Goal: Ask a question: Seek information or help from site administrators or community

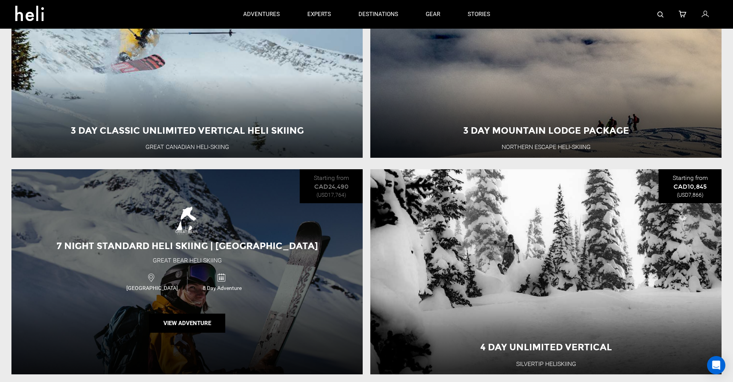
scroll to position [738, 0]
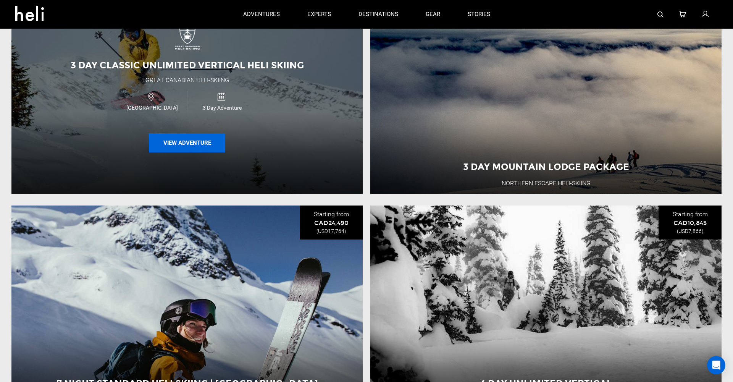
click at [206, 144] on button "View Adventure" at bounding box center [187, 142] width 76 height 19
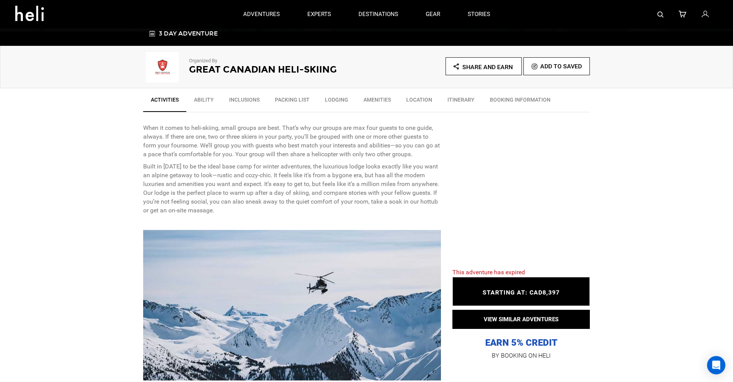
scroll to position [210, 0]
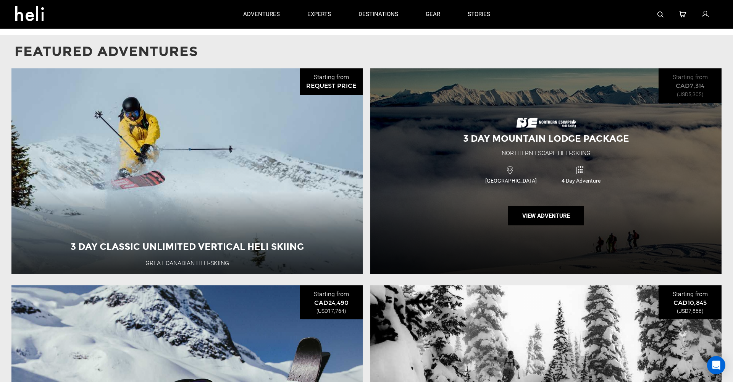
scroll to position [657, 0]
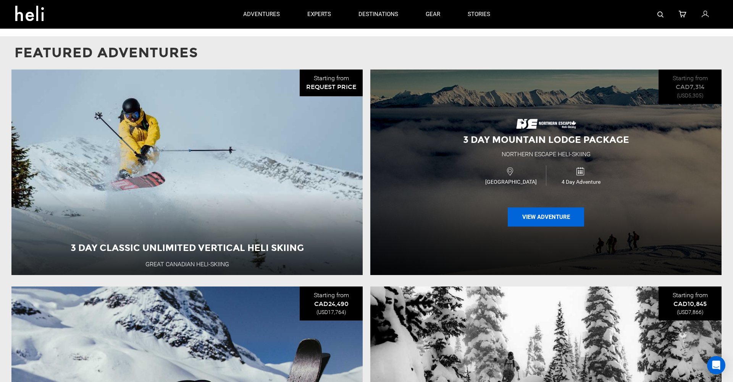
click at [556, 224] on button "View Adventure" at bounding box center [545, 216] width 76 height 19
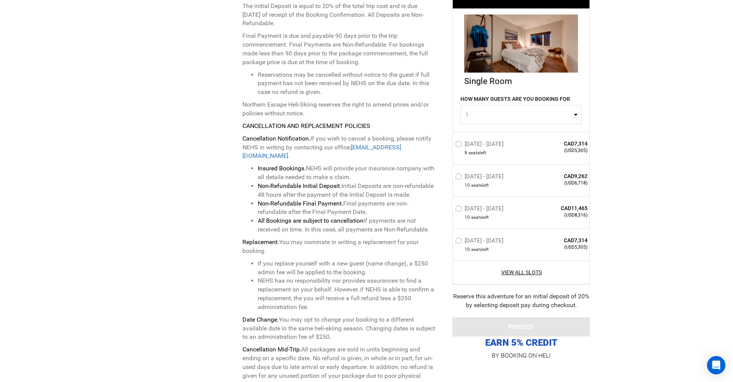
scroll to position [2506, 0]
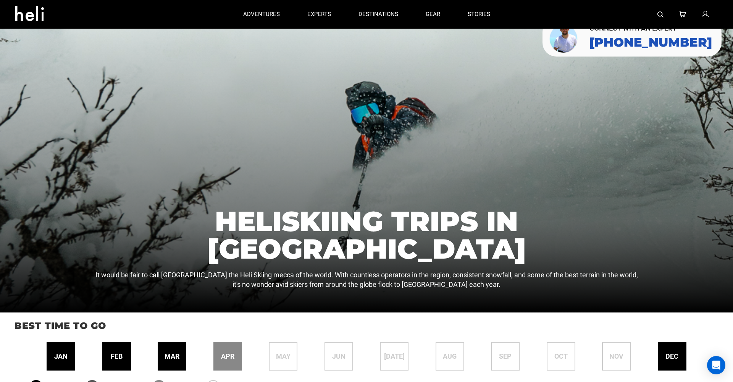
scroll to position [19, 0]
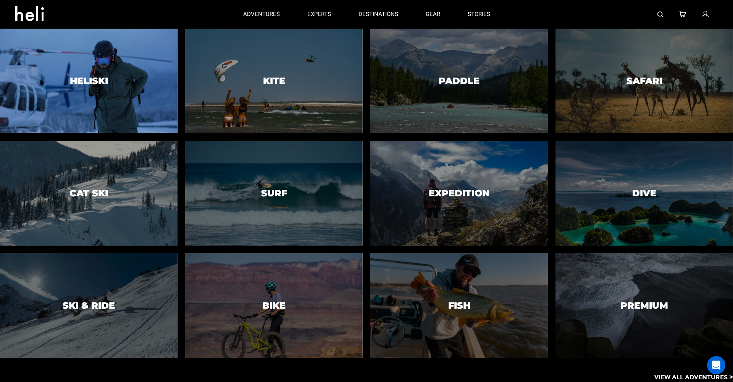
click at [117, 58] on div at bounding box center [88, 80] width 181 height 107
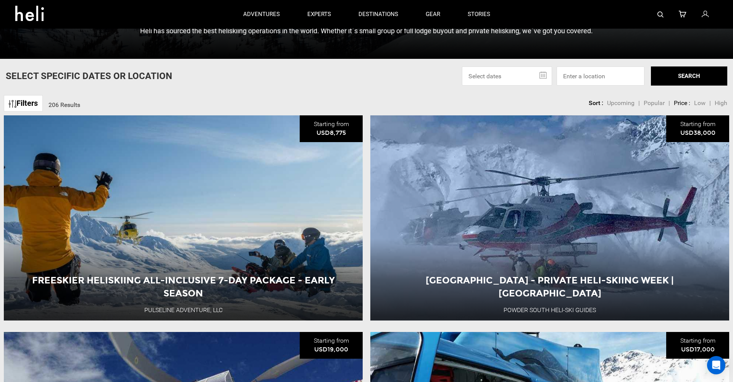
scroll to position [274, 0]
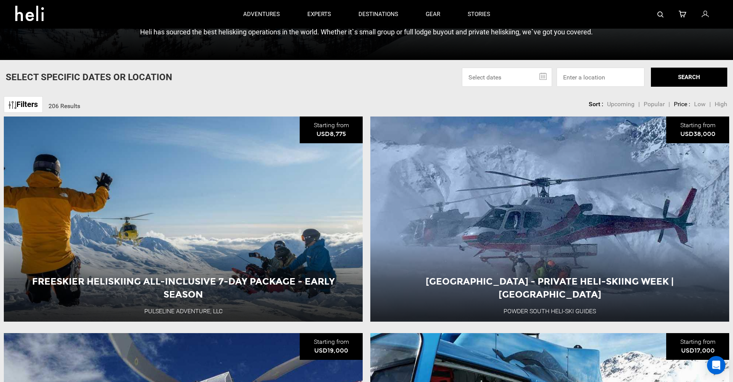
click at [25, 104] on link "Filters" at bounding box center [23, 104] width 39 height 16
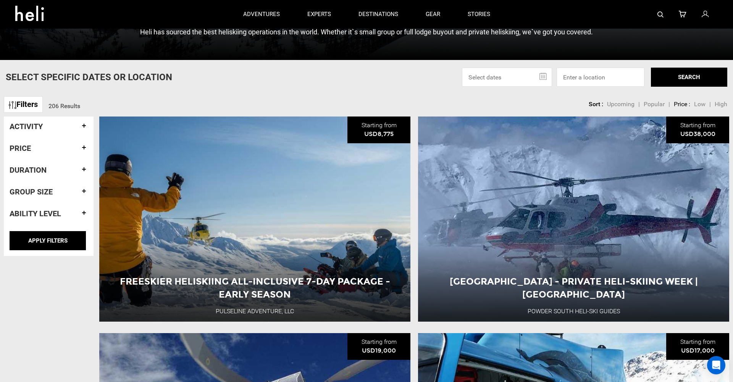
click at [65, 169] on h4 "Duration" at bounding box center [49, 170] width 78 height 8
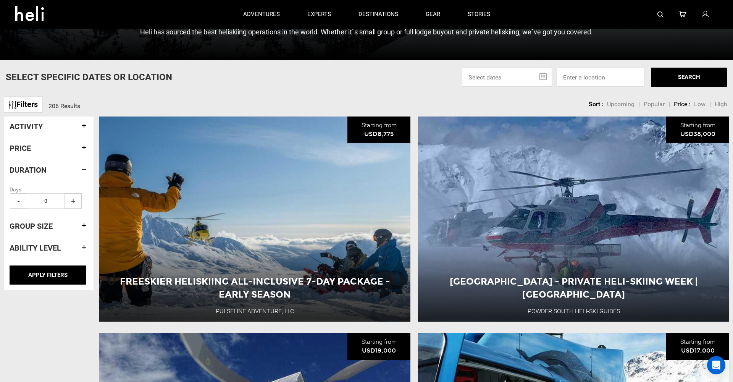
click at [79, 243] on h4 "Ability Level" at bounding box center [49, 247] width 78 height 8
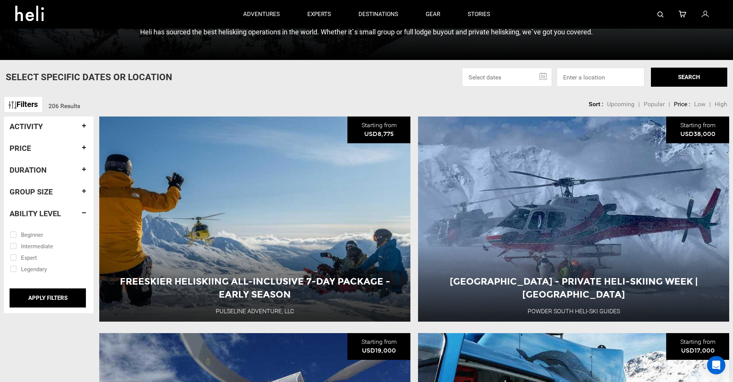
click at [13, 257] on input "checkbox" at bounding box center [43, 256] width 67 height 11
checkbox input "true"
click at [60, 297] on input "APPLY FILTERS" at bounding box center [48, 297] width 76 height 19
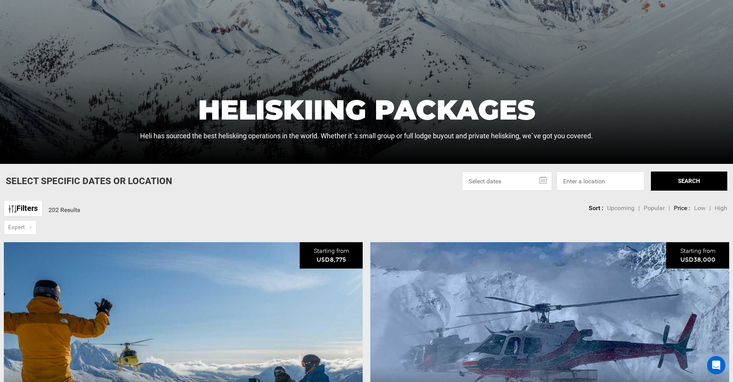
scroll to position [172, 0]
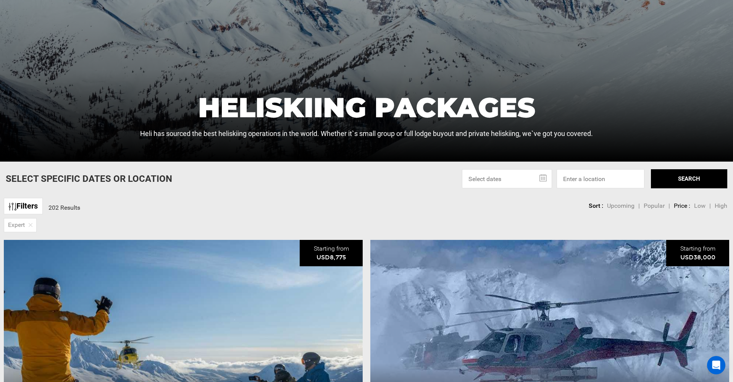
click at [23, 206] on link "Filters" at bounding box center [23, 206] width 39 height 16
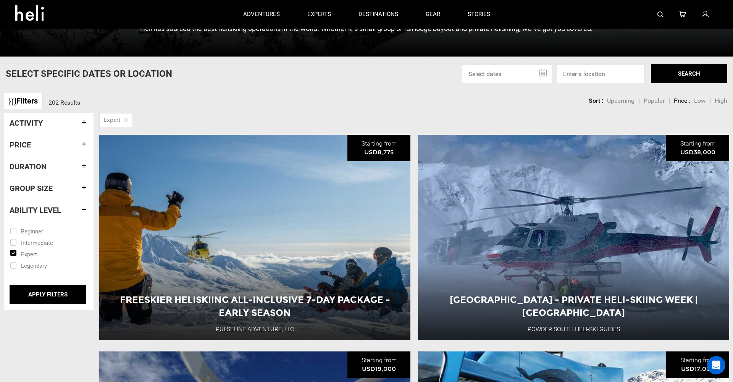
scroll to position [254, 0]
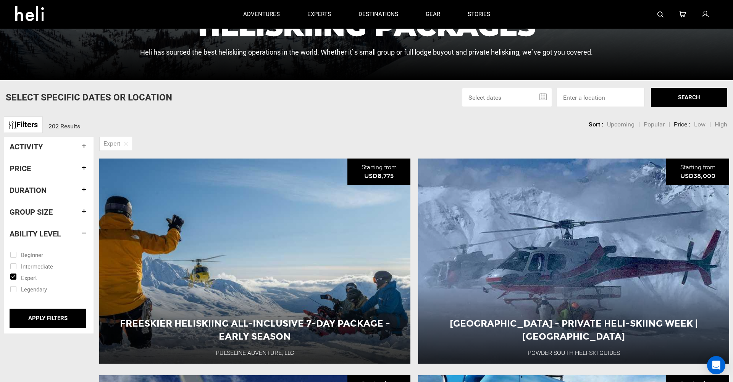
click at [68, 144] on h4 "Activity" at bounding box center [49, 146] width 78 height 8
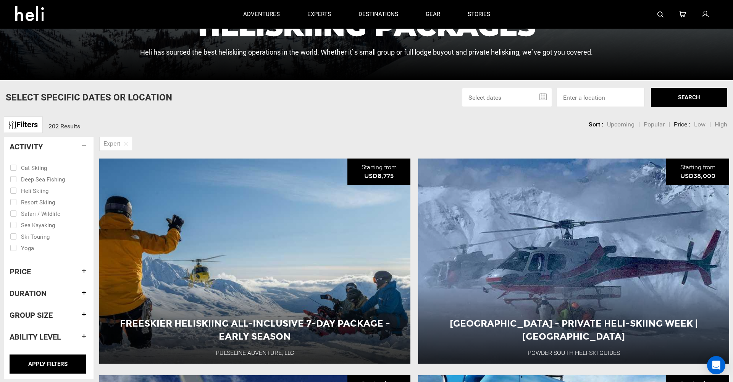
click at [13, 190] on input "checkbox" at bounding box center [43, 189] width 67 height 11
checkbox input "true"
click at [80, 292] on h4 "Duration" at bounding box center [49, 293] width 78 height 8
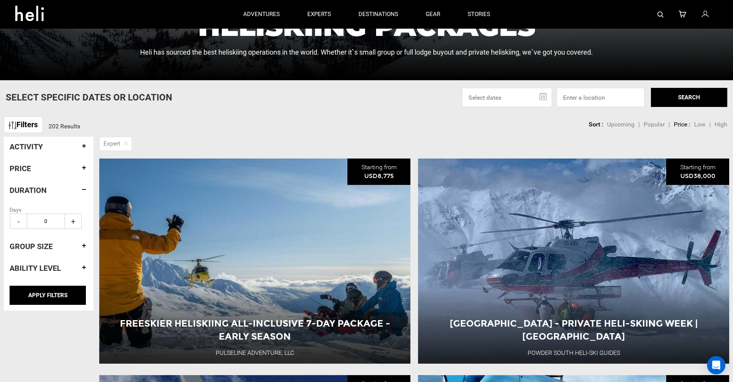
click at [50, 223] on input "0" at bounding box center [46, 220] width 38 height 15
type input "0"
type input "4"
click at [61, 296] on input "APPLY FILTERS" at bounding box center [48, 294] width 76 height 19
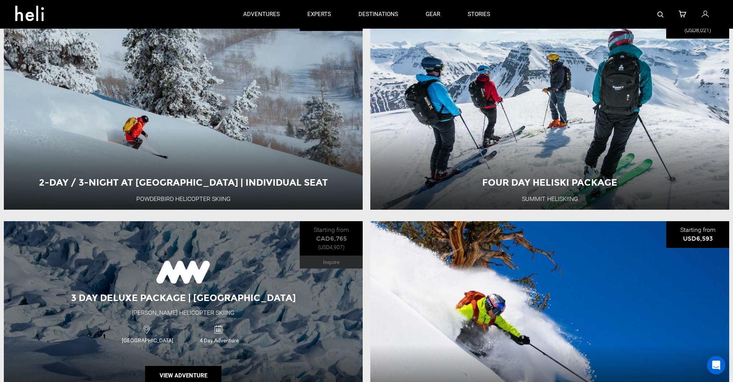
scroll to position [1485, 0]
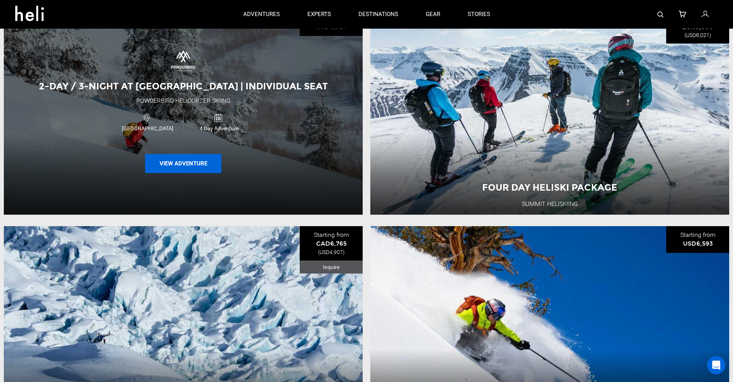
click at [181, 161] on button "View Adventure" at bounding box center [183, 163] width 76 height 19
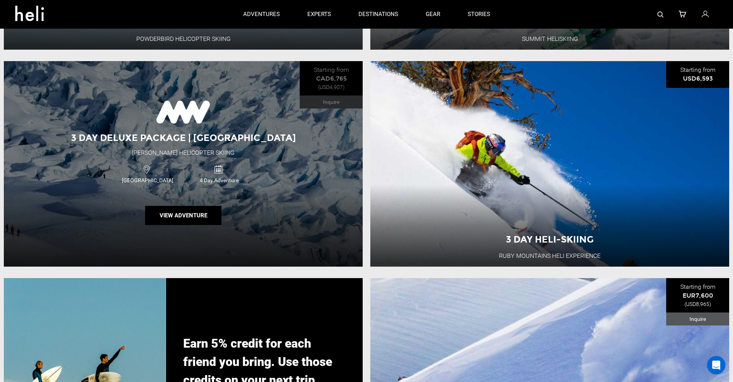
scroll to position [1650, 0]
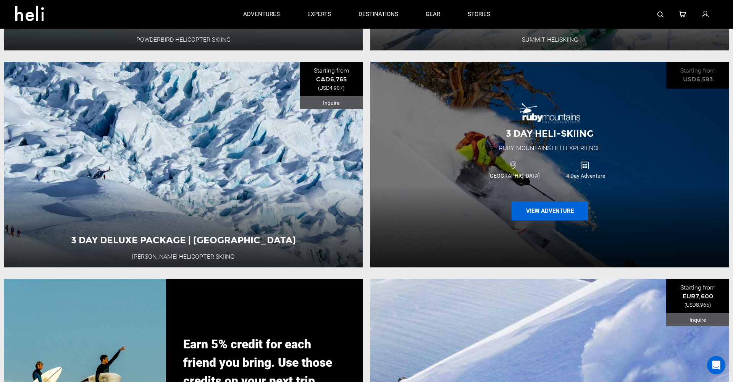
click at [558, 210] on button "View Adventure" at bounding box center [549, 210] width 76 height 19
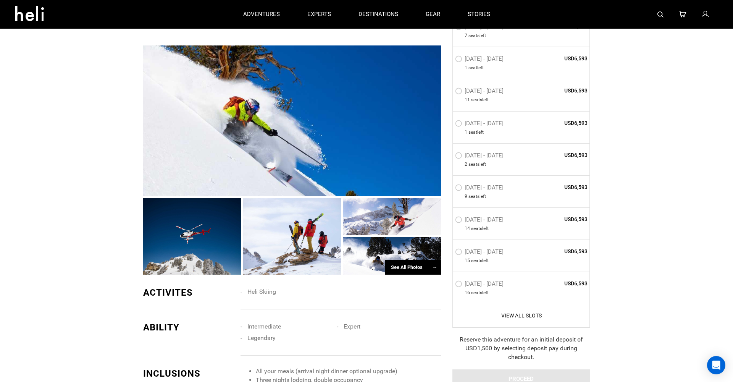
scroll to position [536, 0]
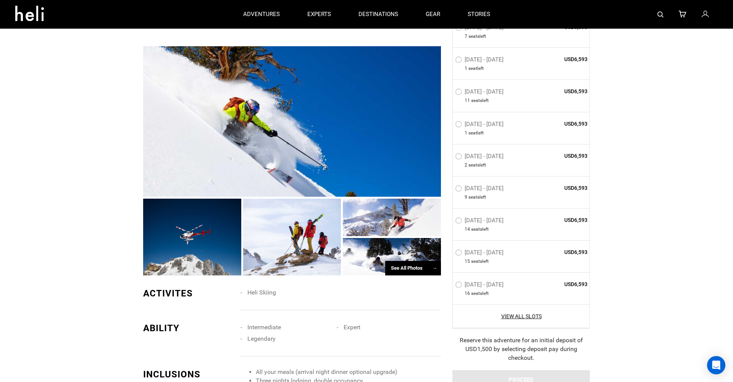
click at [420, 261] on div "See All Photos →" at bounding box center [413, 268] width 56 height 15
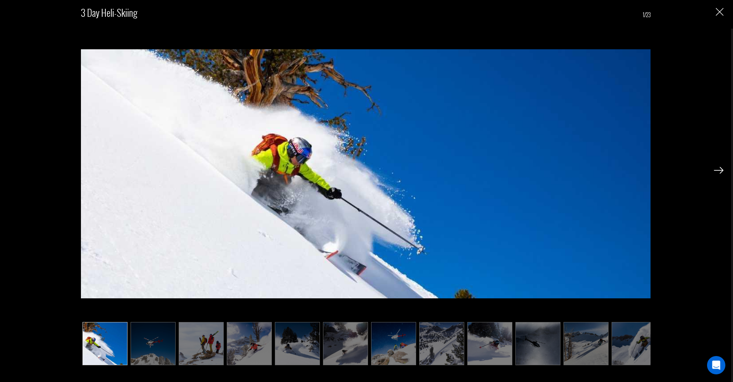
click at [718, 171] on img at bounding box center [719, 170] width 10 height 7
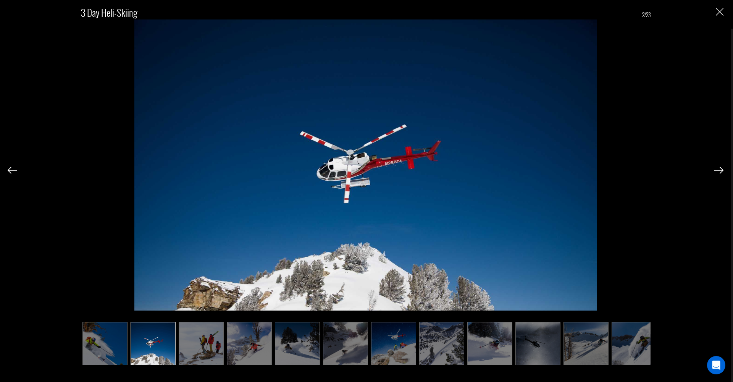
click at [716, 171] on img at bounding box center [719, 170] width 10 height 7
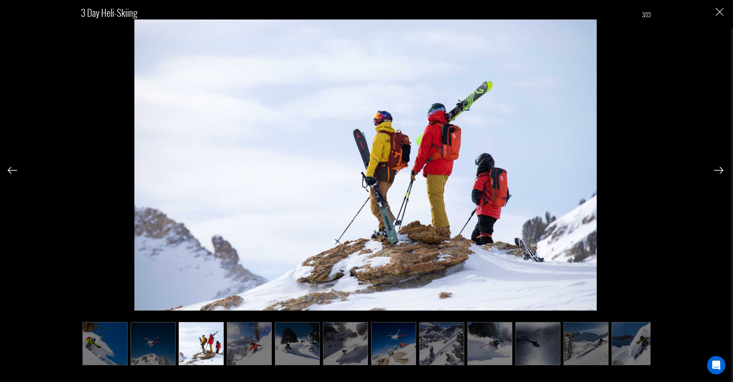
click at [716, 171] on img at bounding box center [719, 170] width 10 height 7
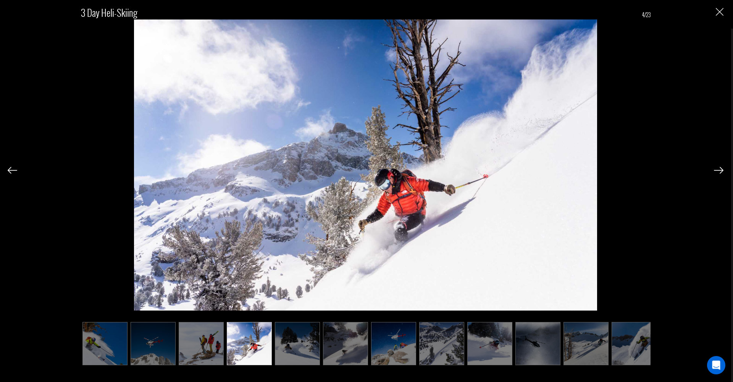
click at [716, 171] on img at bounding box center [719, 170] width 10 height 7
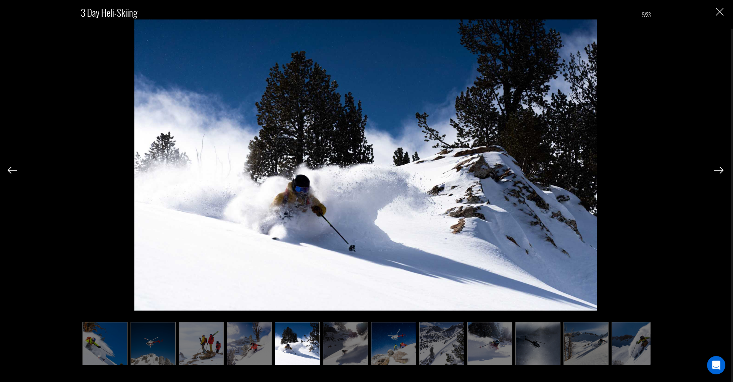
click at [716, 171] on img at bounding box center [719, 170] width 10 height 7
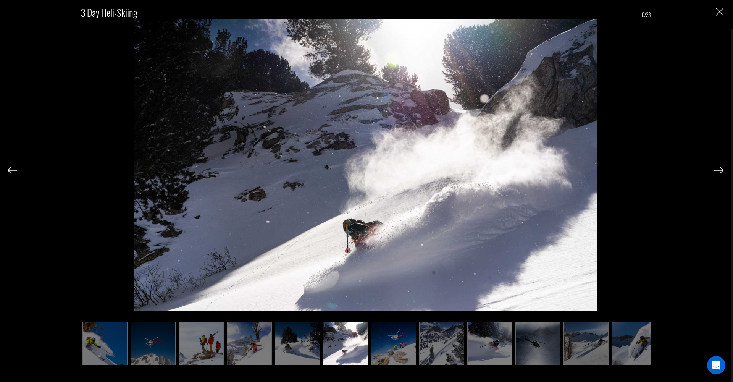
click at [716, 171] on img at bounding box center [719, 170] width 10 height 7
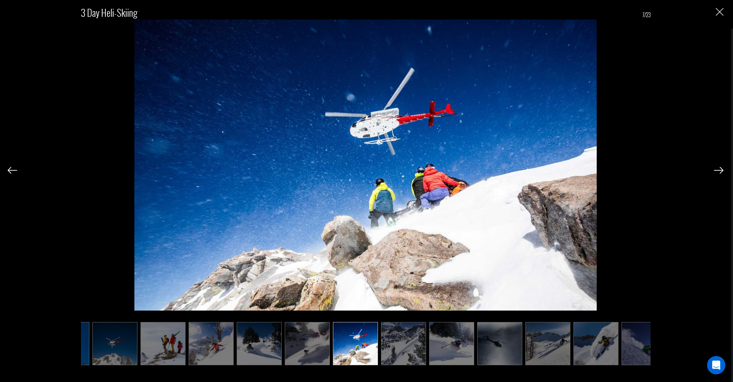
click at [716, 171] on img at bounding box center [719, 170] width 10 height 7
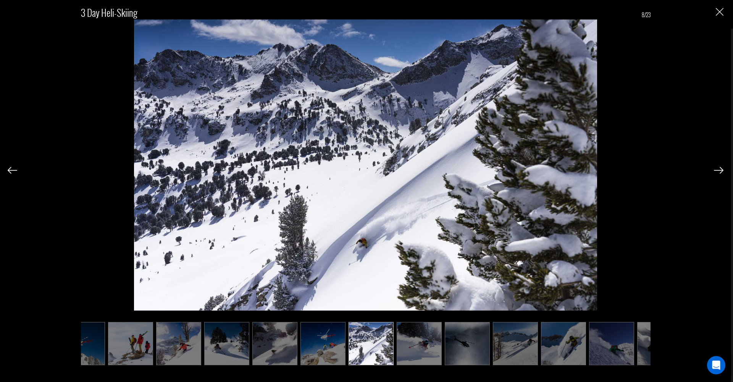
scroll to position [0, 76]
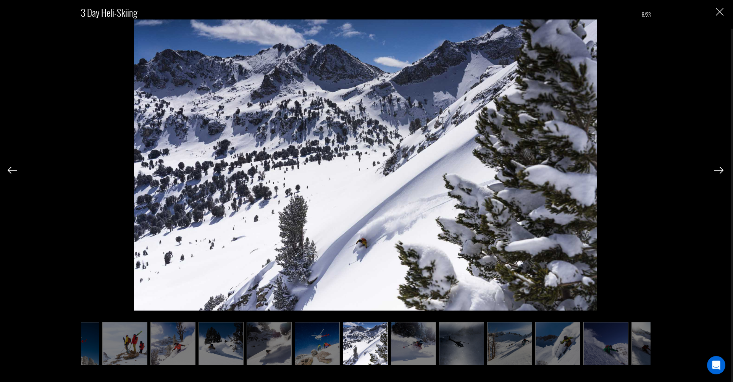
click at [716, 171] on img at bounding box center [719, 170] width 10 height 7
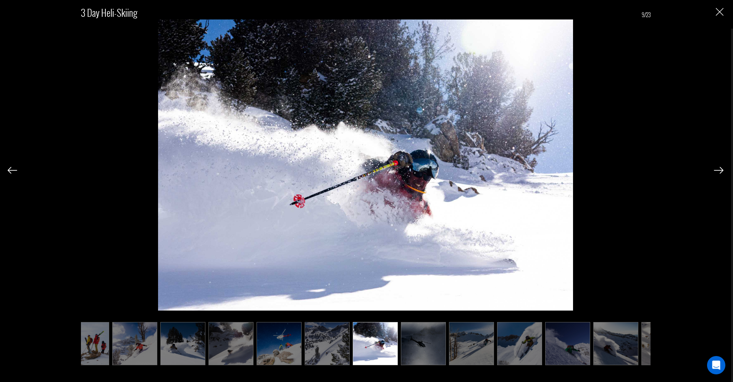
click at [716, 171] on img at bounding box center [719, 170] width 10 height 7
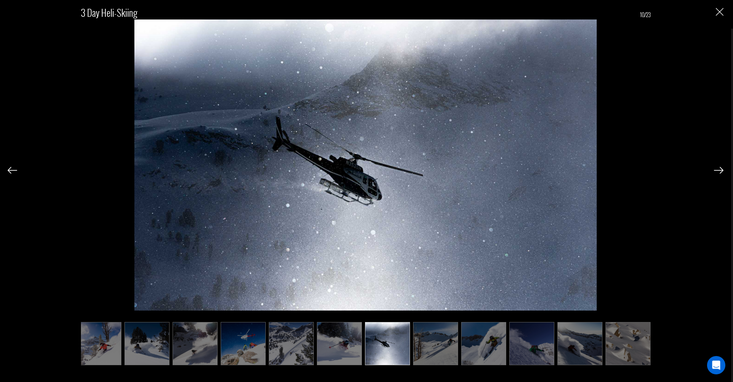
click at [716, 171] on img at bounding box center [719, 170] width 10 height 7
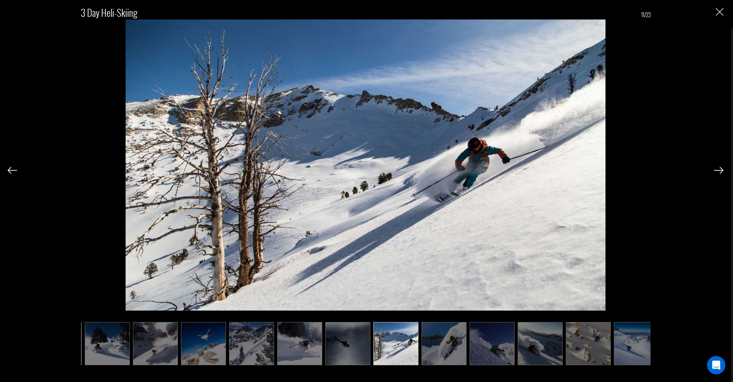
click at [716, 171] on img at bounding box center [719, 170] width 10 height 7
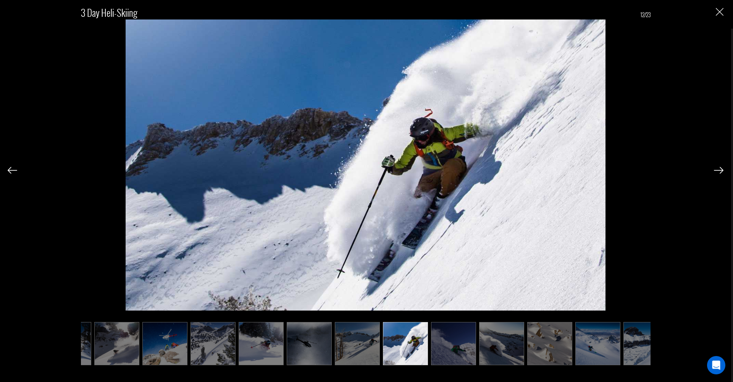
click at [716, 171] on img at bounding box center [719, 170] width 10 height 7
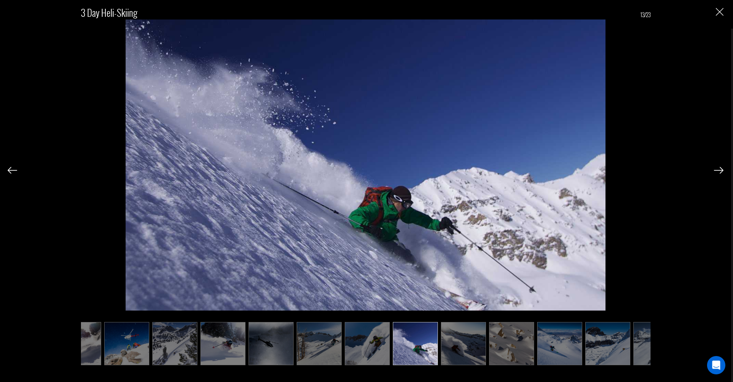
click at [716, 171] on img at bounding box center [719, 170] width 10 height 7
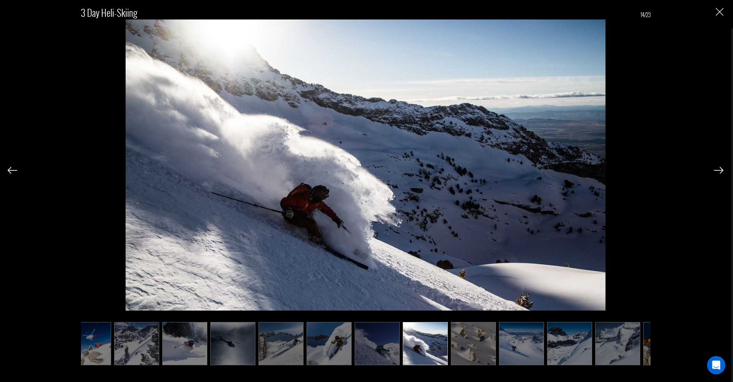
click at [716, 171] on img at bounding box center [719, 170] width 10 height 7
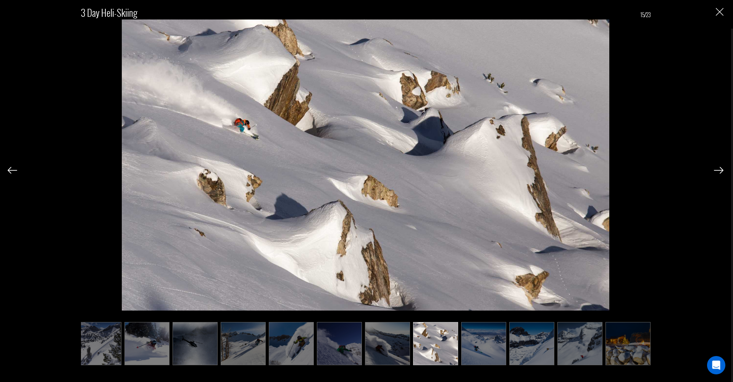
scroll to position [0, 343]
click at [721, 174] on img at bounding box center [719, 170] width 10 height 7
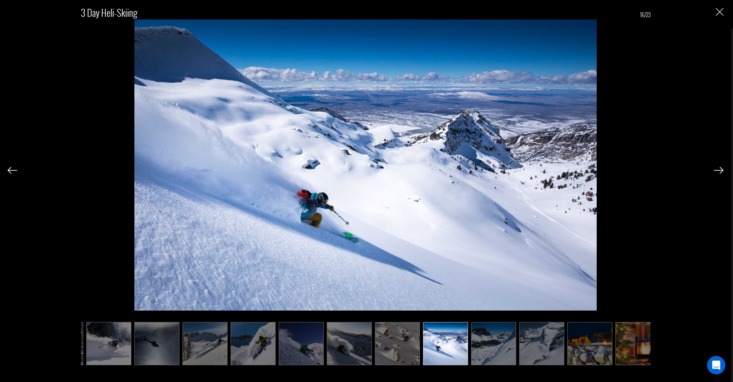
scroll to position [0, 381]
click at [721, 174] on img at bounding box center [719, 170] width 10 height 7
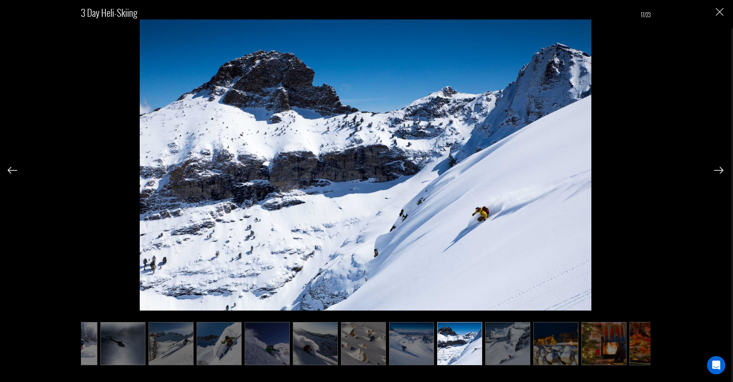
scroll to position [0, 419]
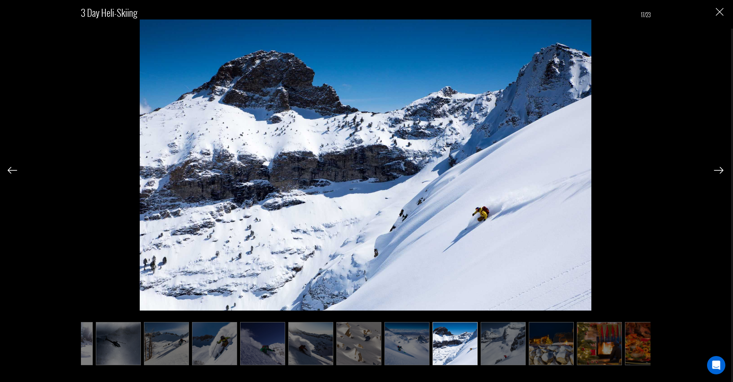
click at [721, 174] on img at bounding box center [719, 170] width 10 height 7
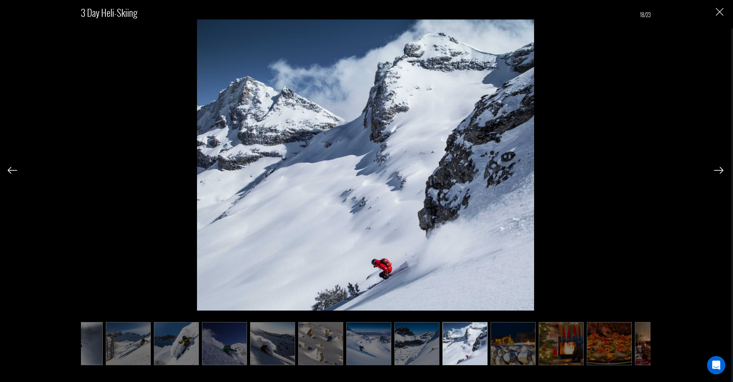
click at [721, 174] on img at bounding box center [719, 170] width 10 height 7
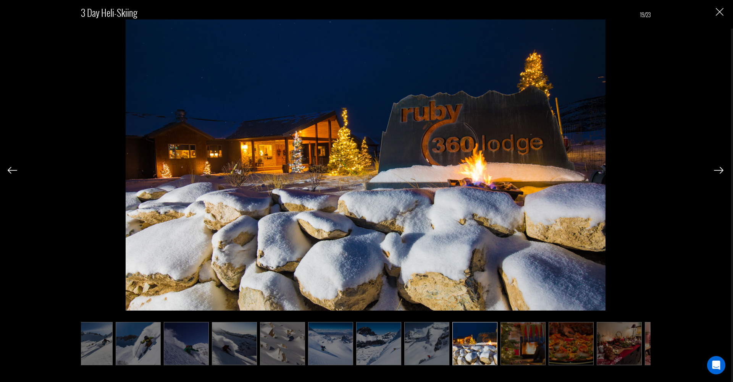
scroll to position [0, 496]
click at [721, 174] on img at bounding box center [719, 170] width 10 height 7
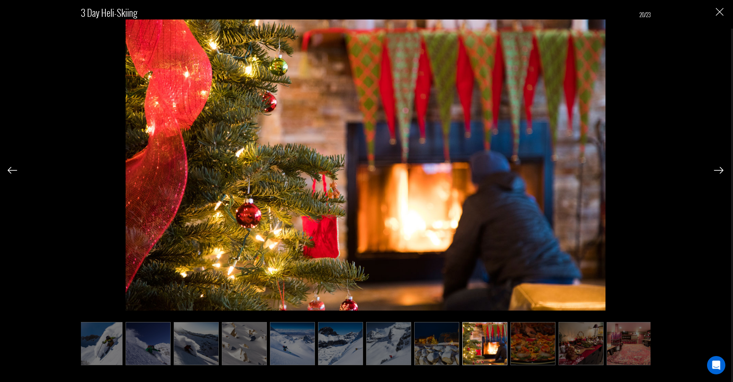
click at [721, 174] on img at bounding box center [719, 170] width 10 height 7
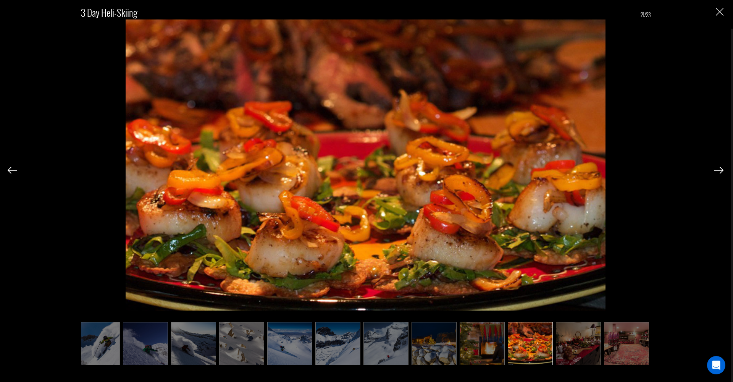
click at [721, 174] on img at bounding box center [719, 170] width 10 height 7
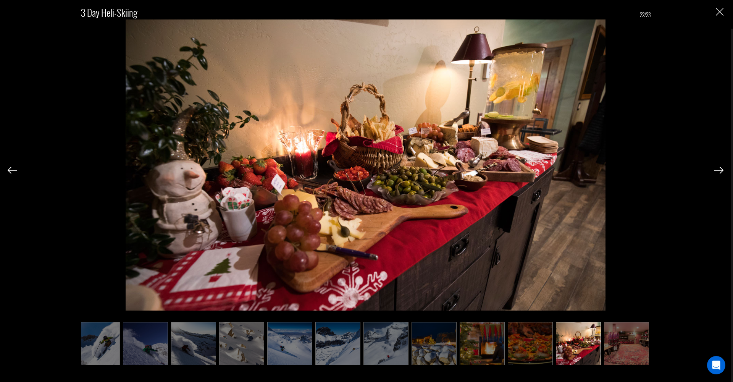
click at [721, 174] on img at bounding box center [719, 170] width 10 height 7
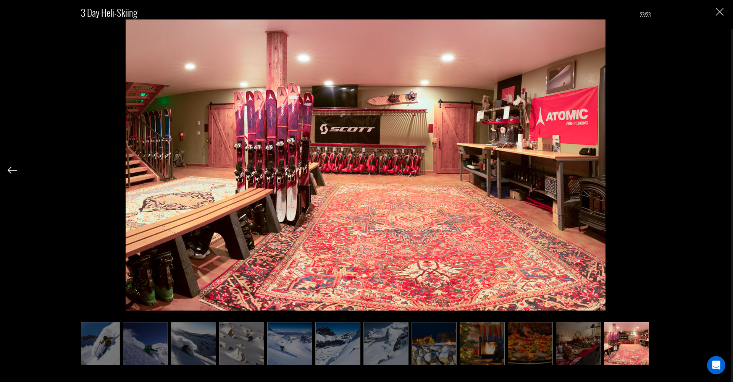
click at [721, 174] on div "3 Day Heli-Skiing 23/23" at bounding box center [365, 181] width 715 height 362
click at [721, 11] on img "Close" at bounding box center [719, 12] width 8 height 8
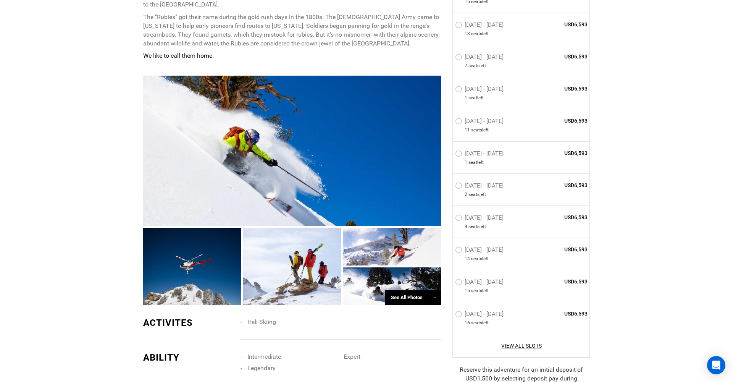
scroll to position [507, 0]
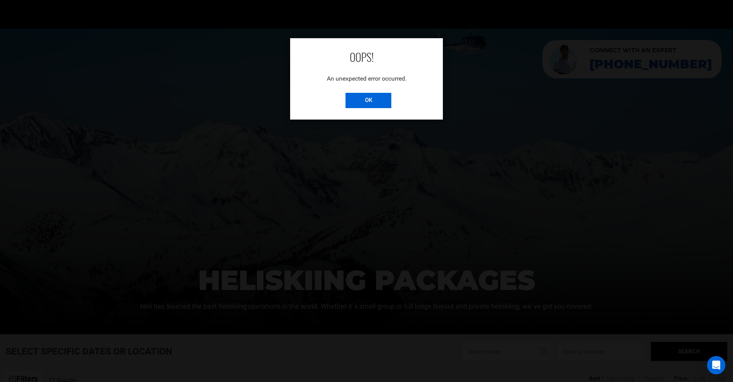
click at [388, 100] on input "OK" at bounding box center [368, 100] width 46 height 15
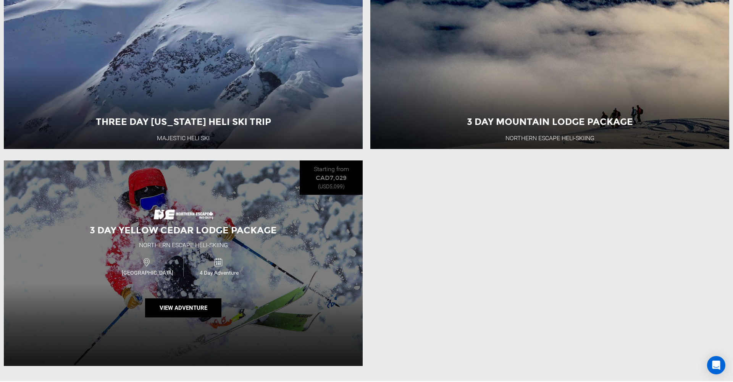
scroll to position [2202, 0]
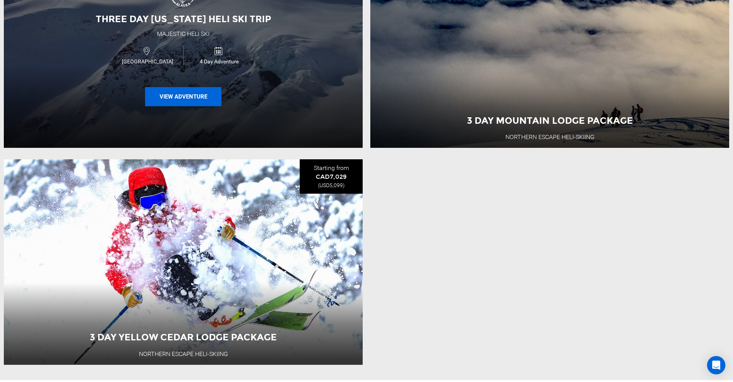
click at [185, 94] on button "View Adventure" at bounding box center [183, 96] width 76 height 19
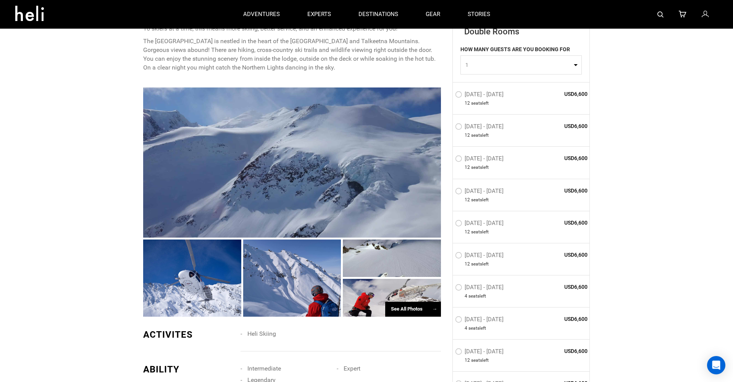
scroll to position [405, 0]
click at [422, 304] on div "See All Photos →" at bounding box center [413, 308] width 56 height 15
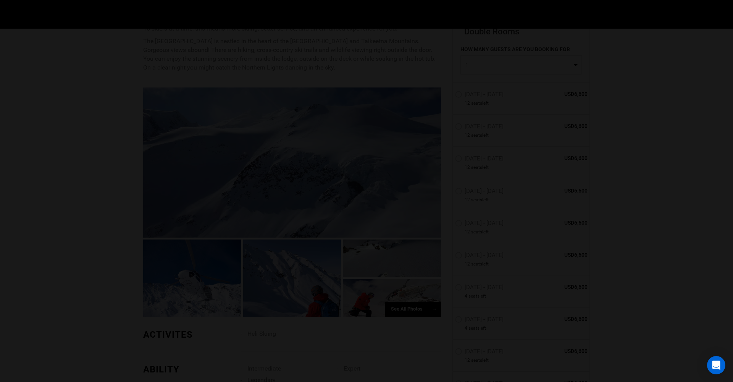
scroll to position [401, 0]
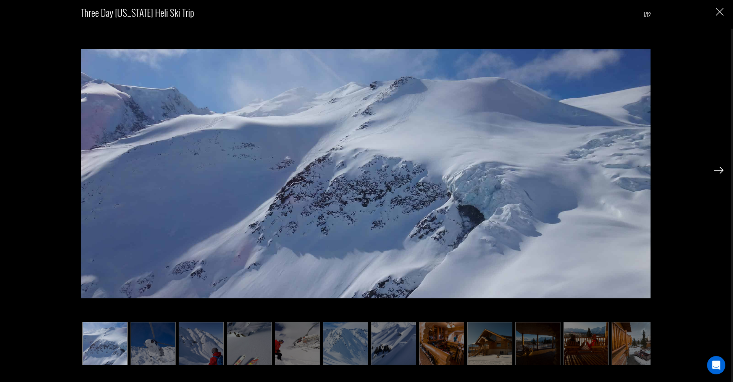
click at [722, 170] on img at bounding box center [719, 170] width 10 height 7
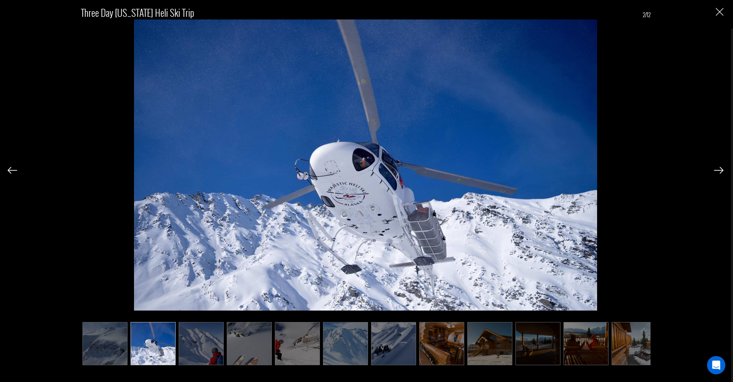
click at [722, 170] on img at bounding box center [719, 170] width 10 height 7
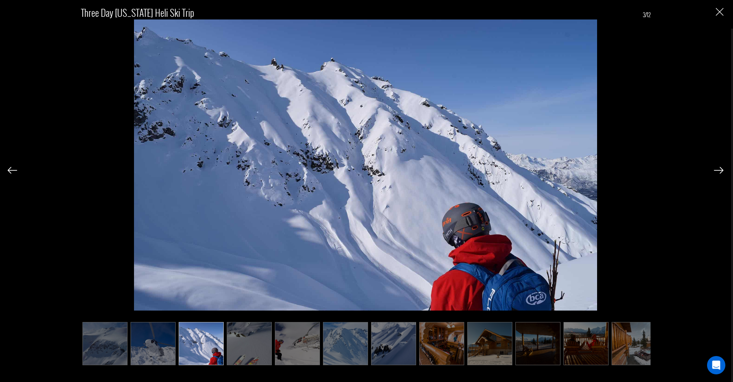
click at [722, 170] on img at bounding box center [719, 170] width 10 height 7
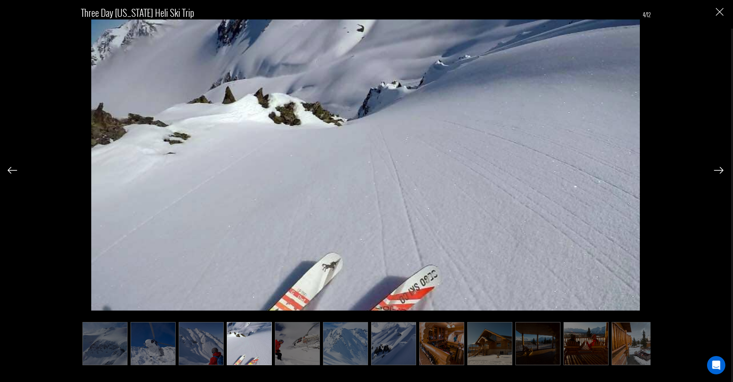
click at [722, 170] on img at bounding box center [719, 170] width 10 height 7
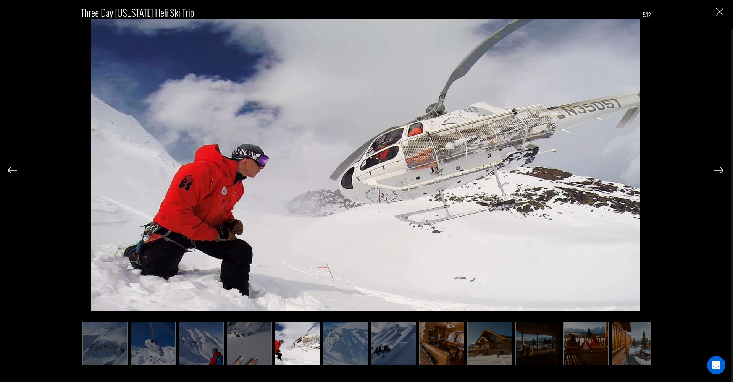
click at [722, 170] on img at bounding box center [719, 170] width 10 height 7
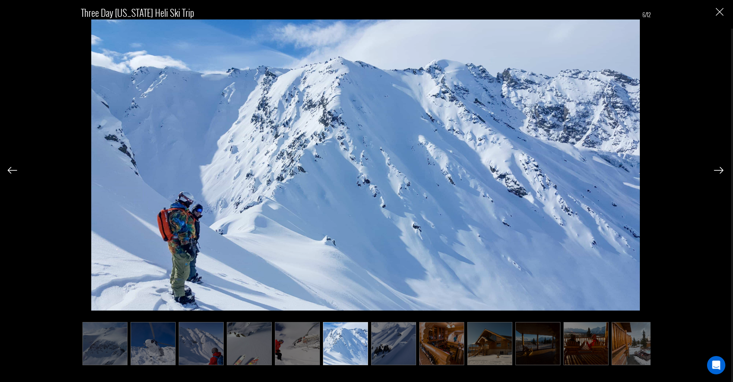
click at [722, 170] on img at bounding box center [719, 170] width 10 height 7
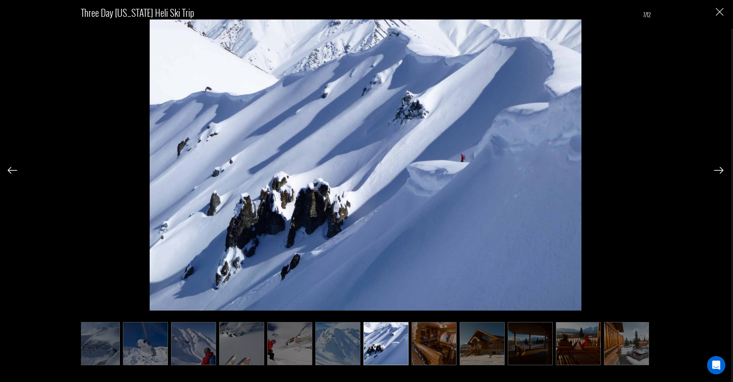
click at [722, 170] on img at bounding box center [719, 170] width 10 height 7
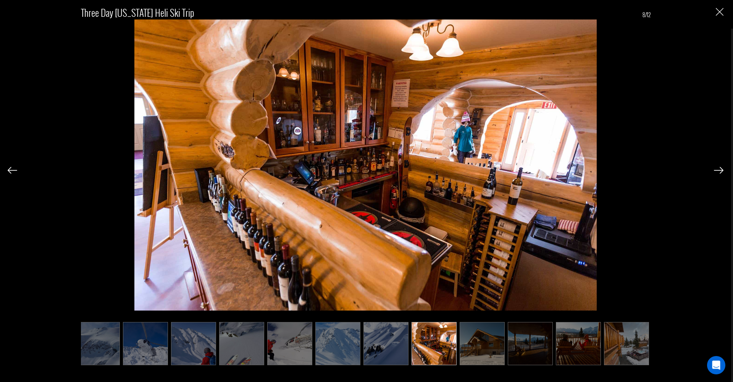
click at [722, 170] on img at bounding box center [719, 170] width 10 height 7
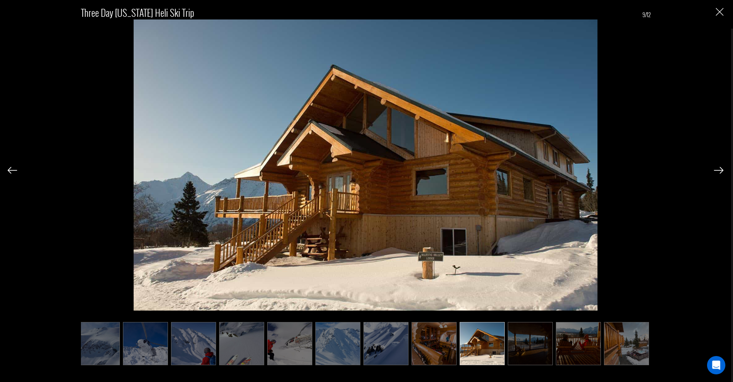
click at [722, 170] on img at bounding box center [719, 170] width 10 height 7
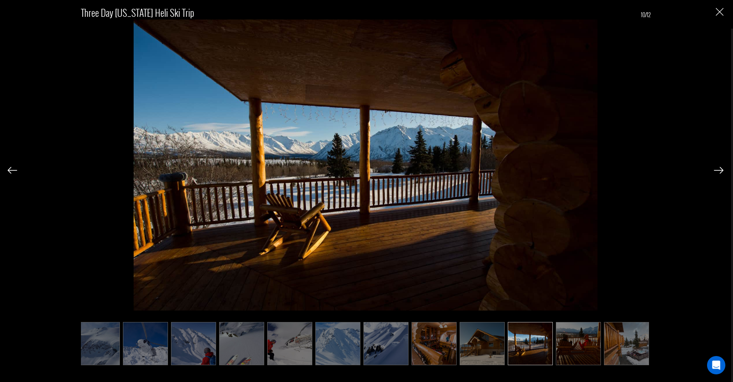
click at [722, 170] on img at bounding box center [719, 170] width 10 height 7
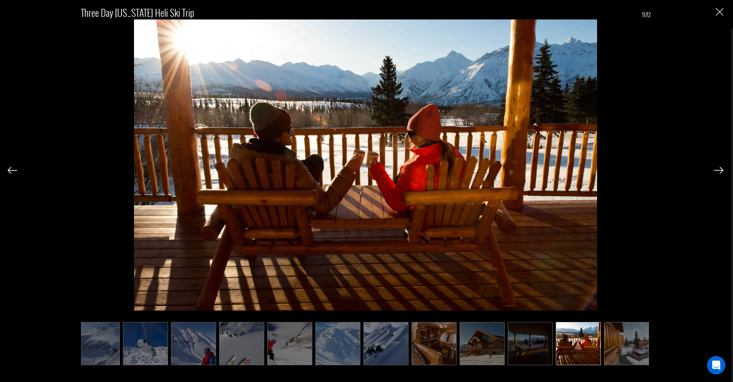
click at [722, 170] on img at bounding box center [719, 170] width 10 height 7
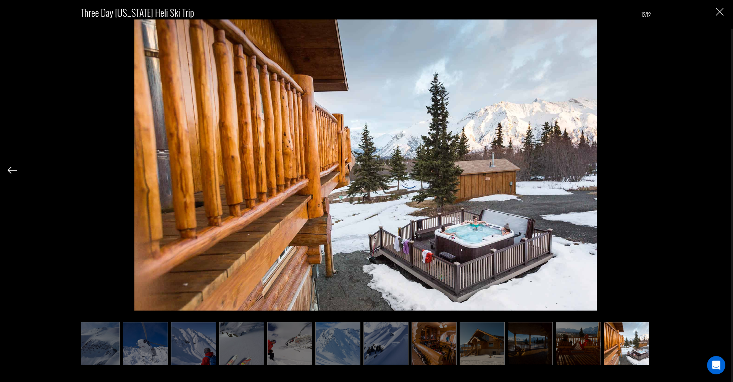
click at [722, 170] on div "Three Day Alaska Heli Ski Trip 12/12" at bounding box center [365, 181] width 715 height 362
click at [719, 12] on img "Close" at bounding box center [719, 12] width 8 height 8
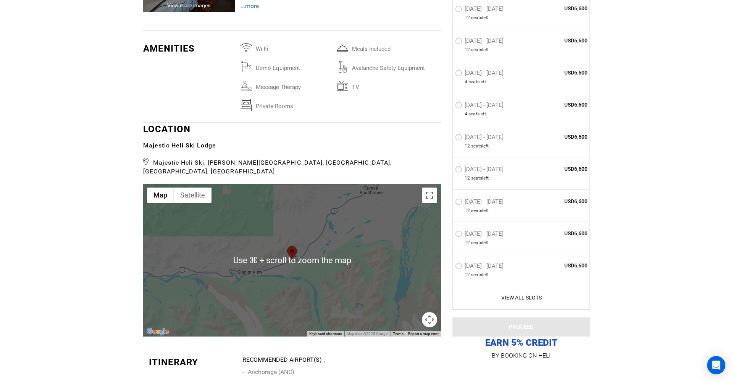
scroll to position [1621, 0]
click at [365, 256] on div at bounding box center [292, 259] width 298 height 153
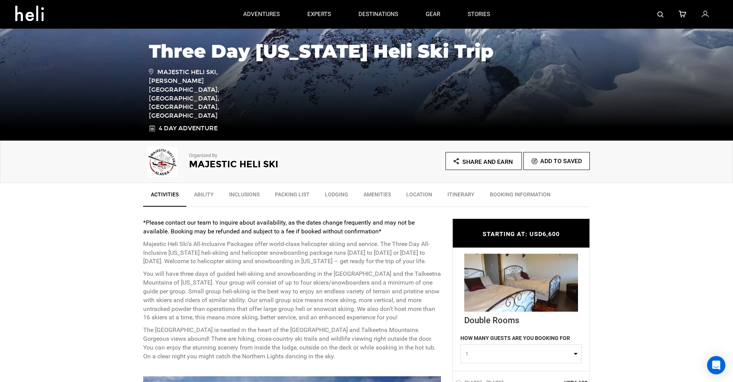
scroll to position [114, 0]
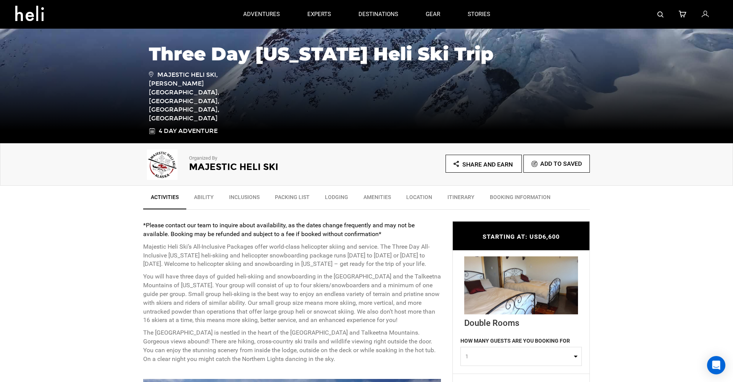
click at [550, 163] on span "Add To Saved" at bounding box center [561, 163] width 42 height 7
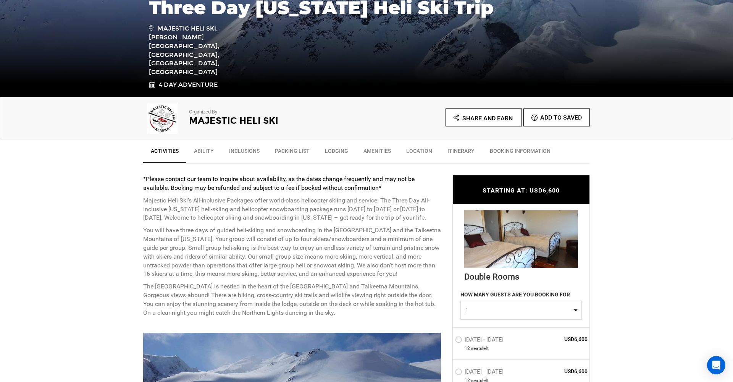
scroll to position [161, 0]
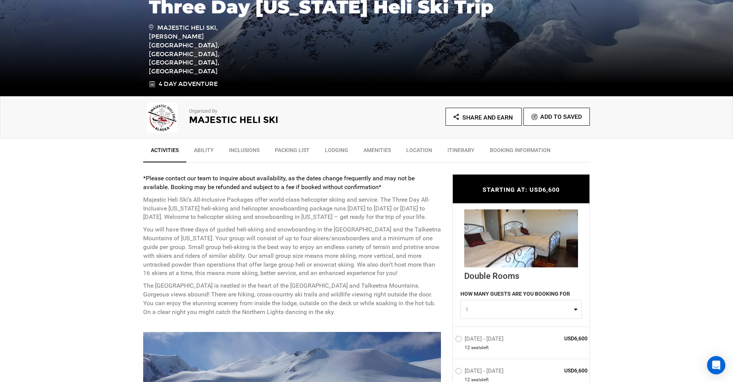
click at [337, 150] on link "Lodging" at bounding box center [336, 151] width 39 height 19
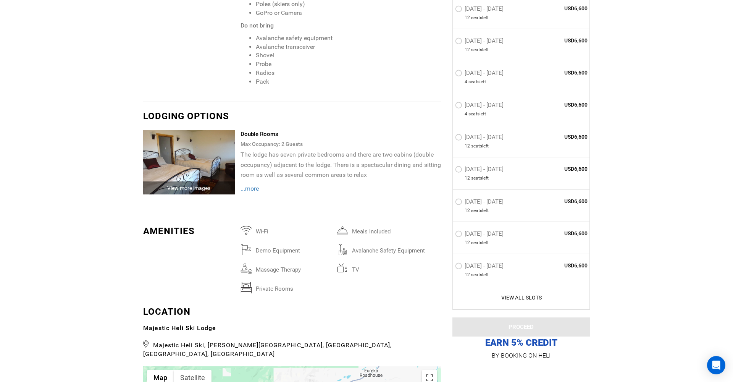
scroll to position [1500, 0]
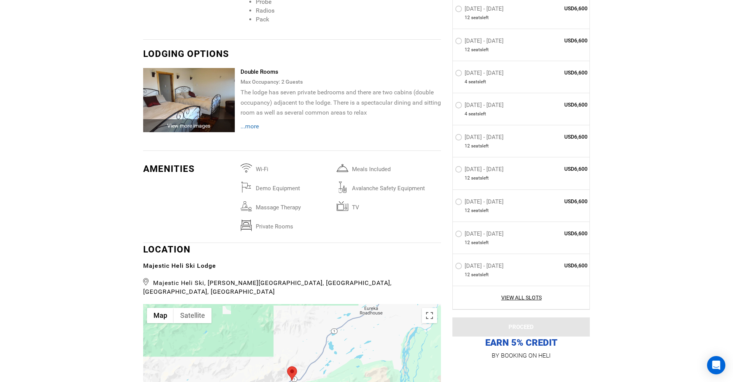
click at [192, 119] on div "View more images" at bounding box center [189, 125] width 92 height 13
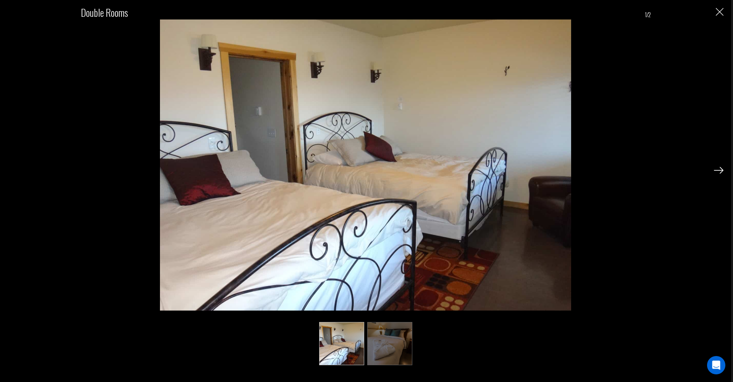
click at [718, 170] on img at bounding box center [719, 170] width 10 height 7
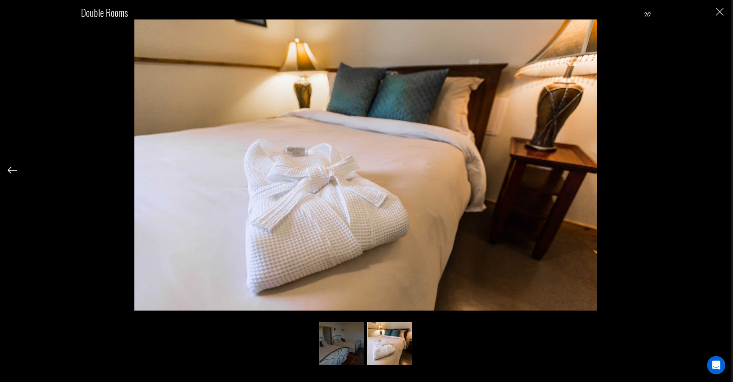
click at [721, 10] on img "Close" at bounding box center [719, 12] width 8 height 8
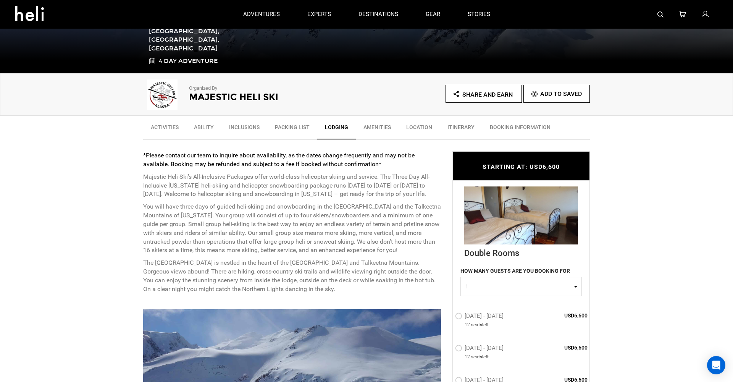
scroll to position [182, 0]
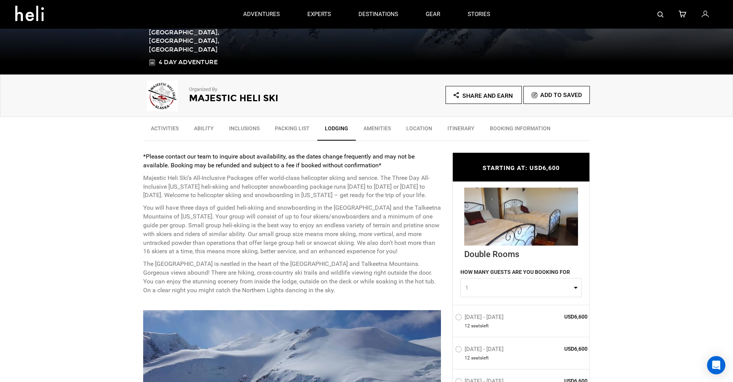
click at [206, 128] on link "Ability" at bounding box center [203, 130] width 35 height 19
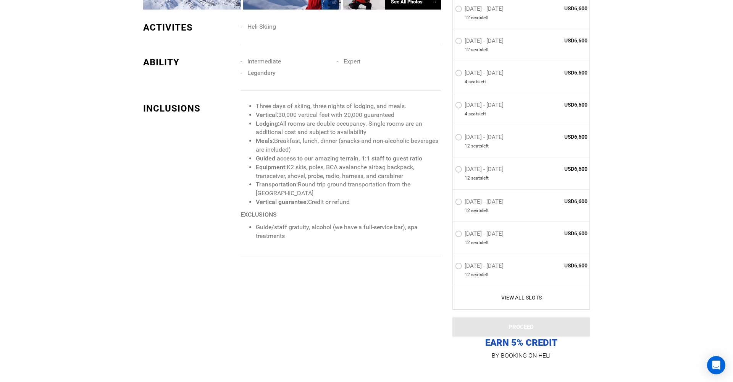
scroll to position [720, 0]
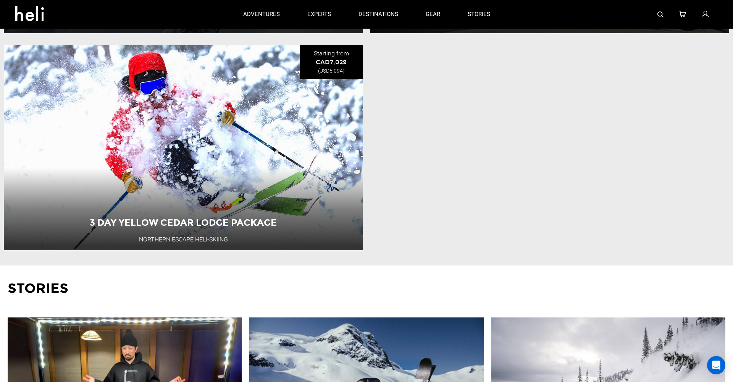
scroll to position [2302, 0]
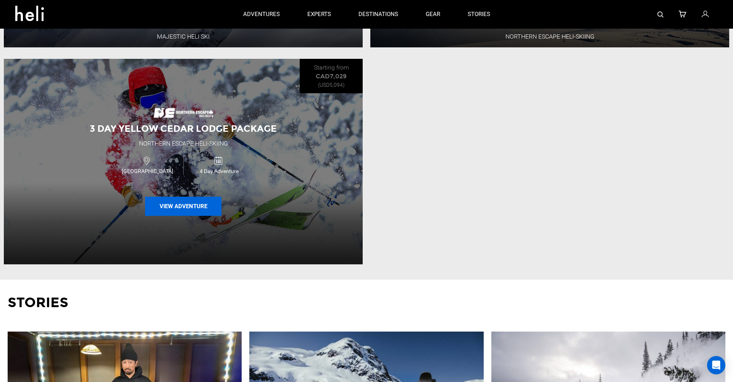
click at [200, 206] on button "View Adventure" at bounding box center [183, 206] width 76 height 19
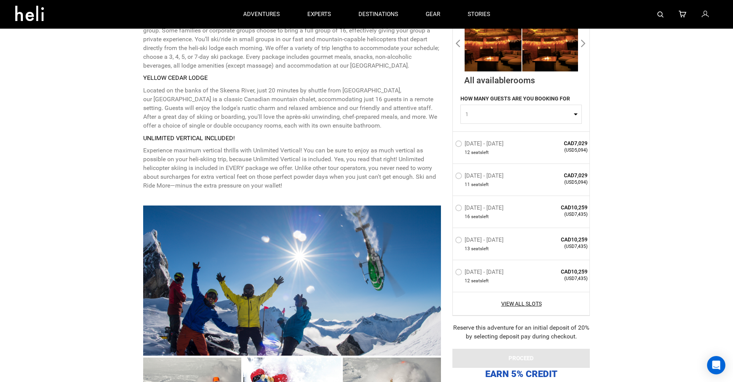
scroll to position [355, 0]
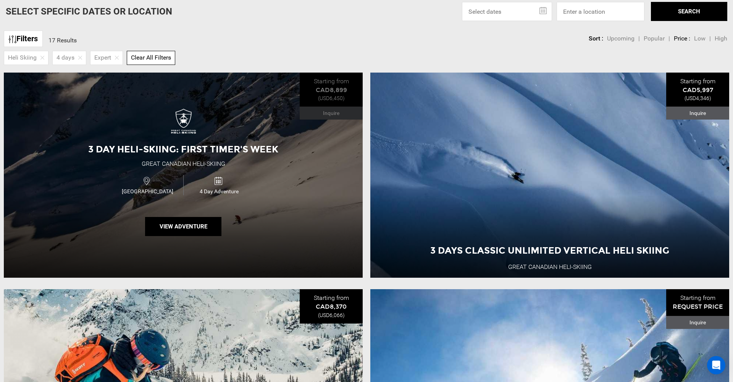
scroll to position [340, 0]
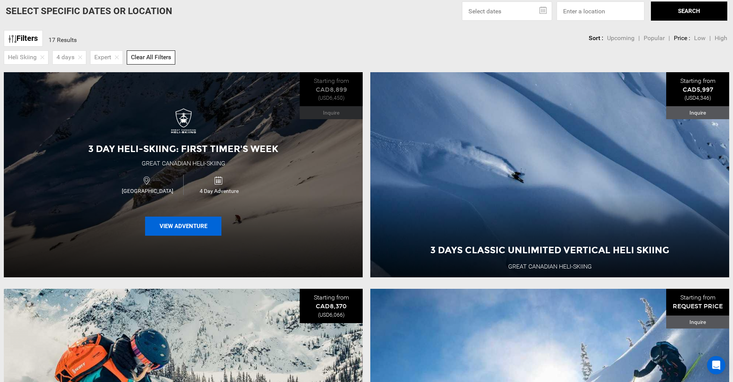
click at [200, 223] on button "View Adventure" at bounding box center [183, 225] width 76 height 19
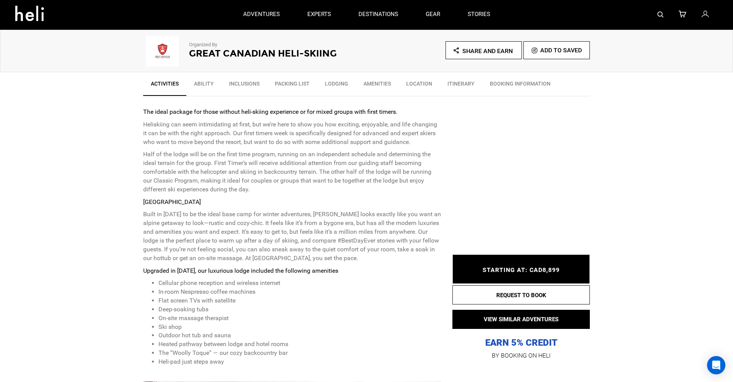
scroll to position [226, 0]
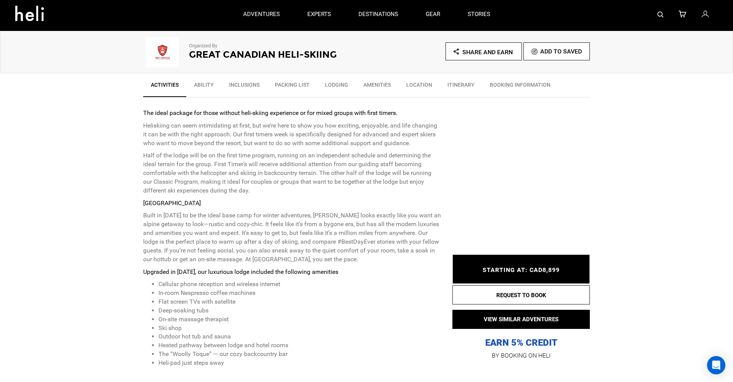
click at [343, 82] on link "Lodging" at bounding box center [336, 86] width 39 height 19
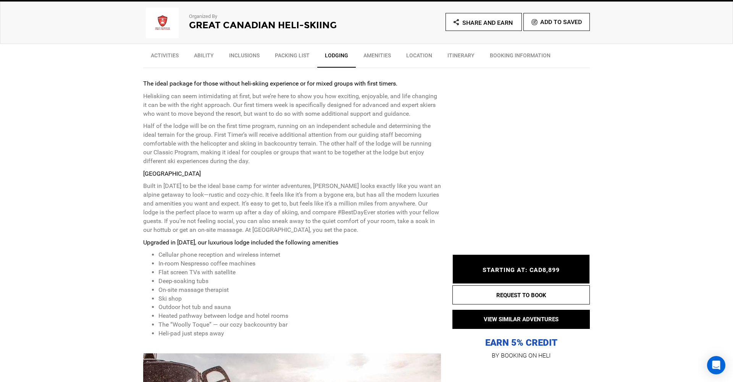
scroll to position [256, 0]
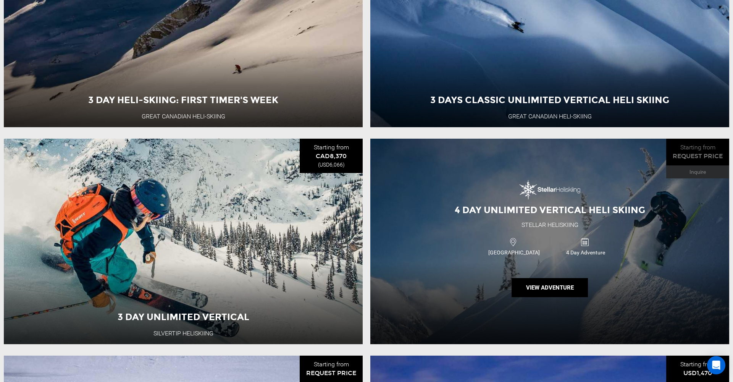
scroll to position [493, 0]
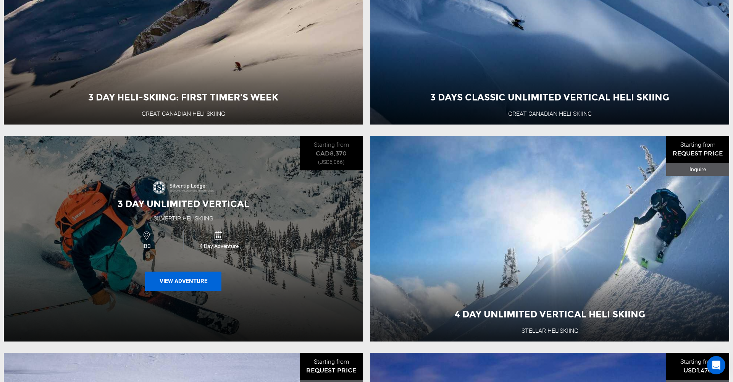
click at [193, 274] on button "View Adventure" at bounding box center [183, 280] width 76 height 19
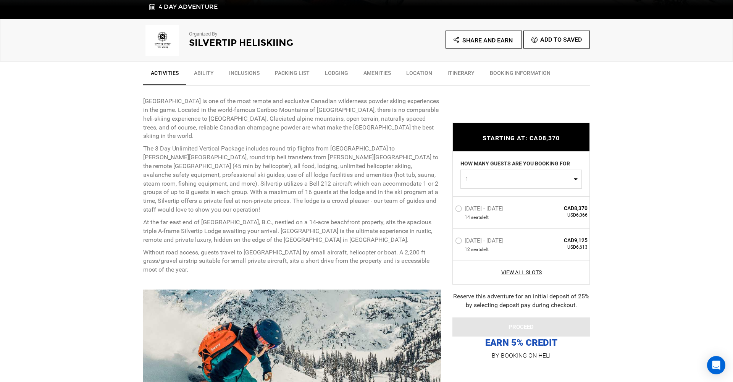
scroll to position [240, 0]
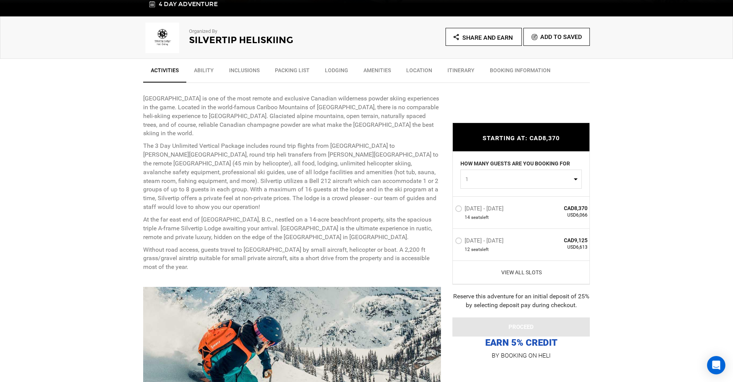
click at [524, 274] on link "View All Slots" at bounding box center [521, 272] width 132 height 8
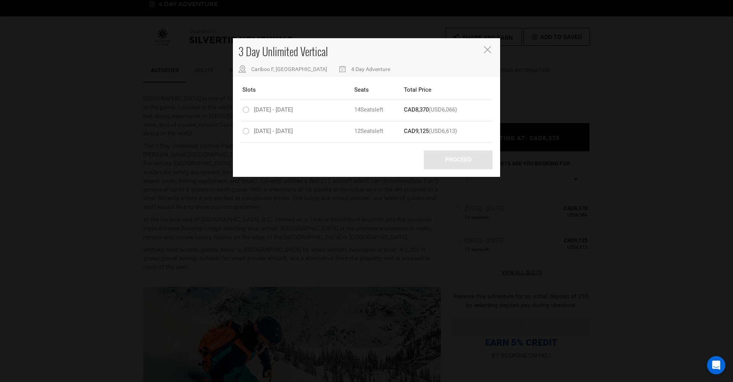
click at [488, 51] on icon "Close" at bounding box center [487, 49] width 7 height 7
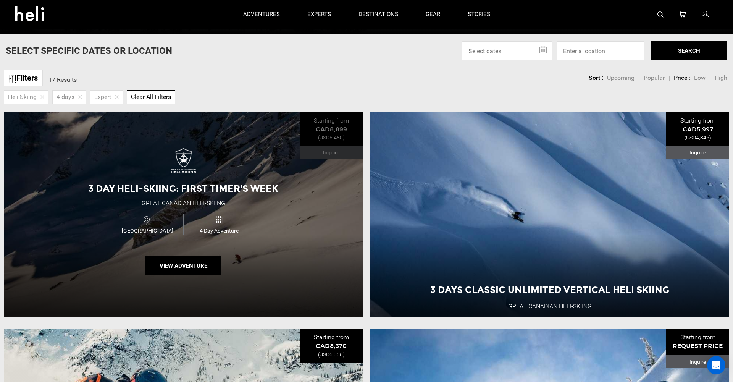
scroll to position [279, 0]
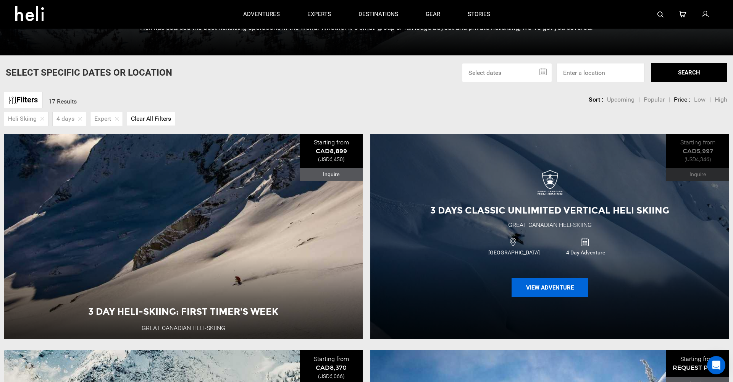
click at [552, 289] on button "View Adventure" at bounding box center [549, 287] width 76 height 19
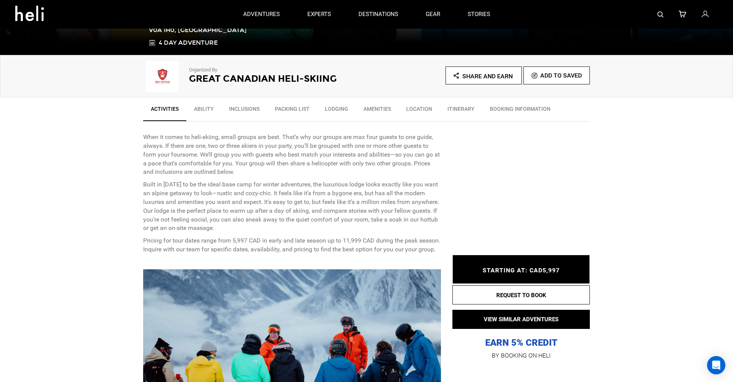
scroll to position [201, 0]
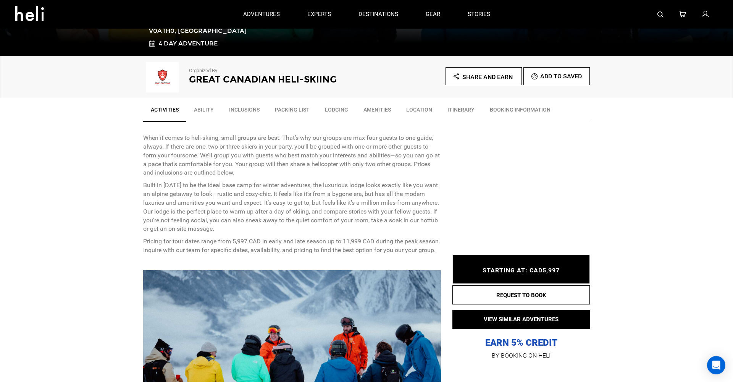
click at [208, 110] on link "Ability" at bounding box center [203, 111] width 35 height 19
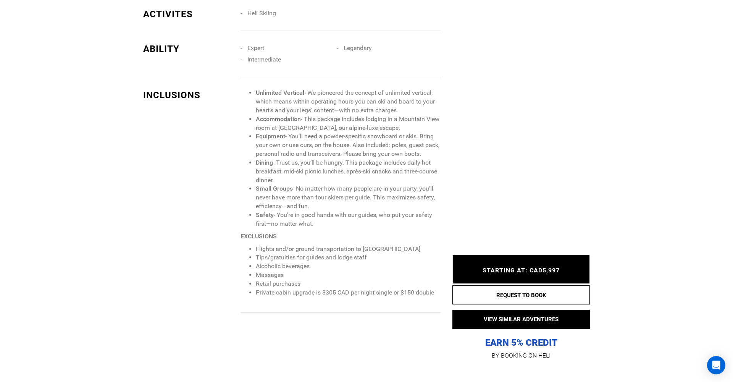
scroll to position [708, 0]
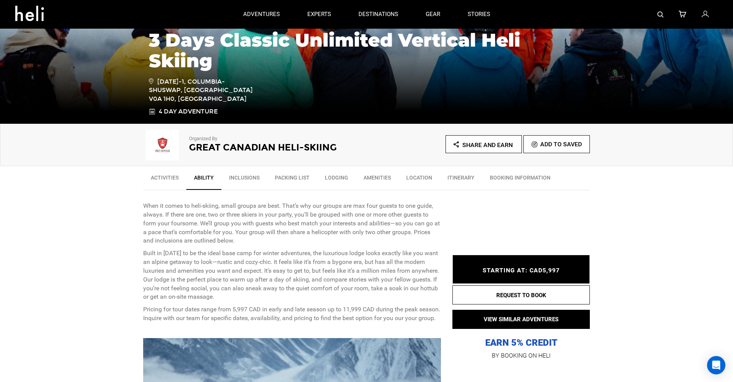
click at [236, 178] on link "Inclusions" at bounding box center [244, 179] width 46 height 19
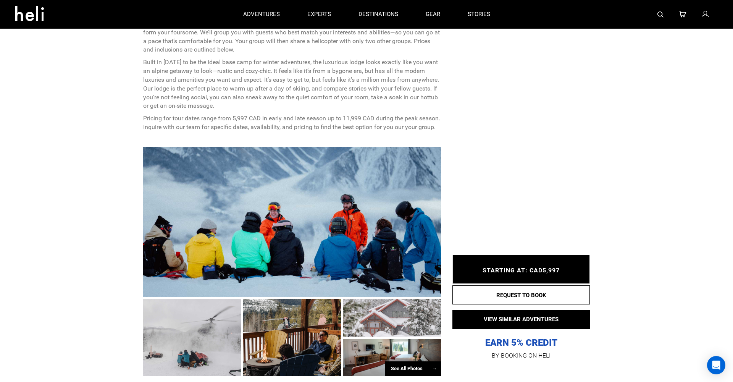
scroll to position [319, 0]
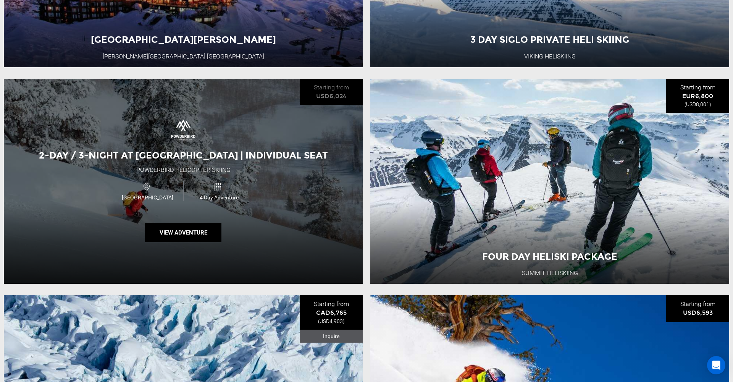
scroll to position [1418, 0]
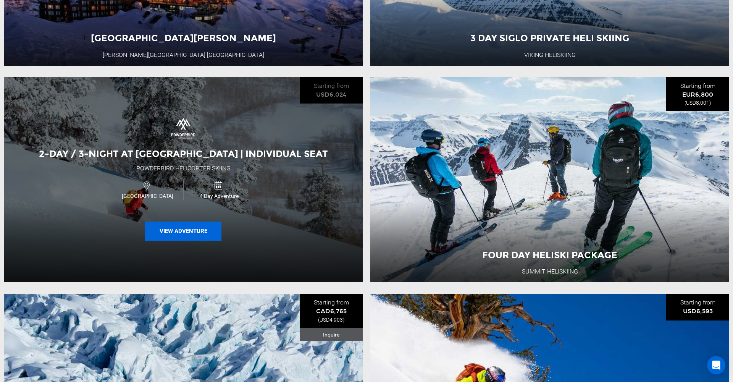
click at [201, 223] on button "View Adventure" at bounding box center [183, 230] width 76 height 19
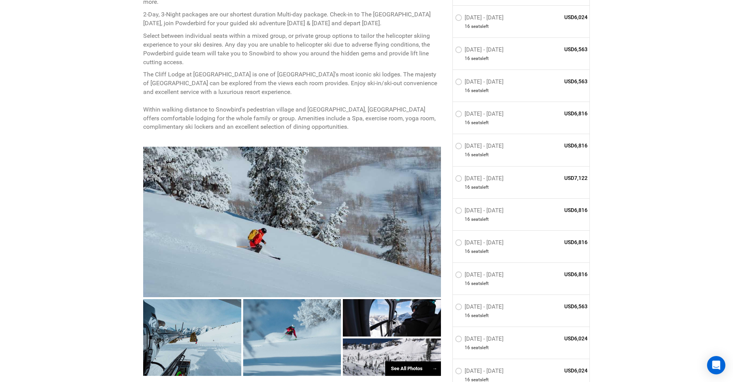
scroll to position [446, 0]
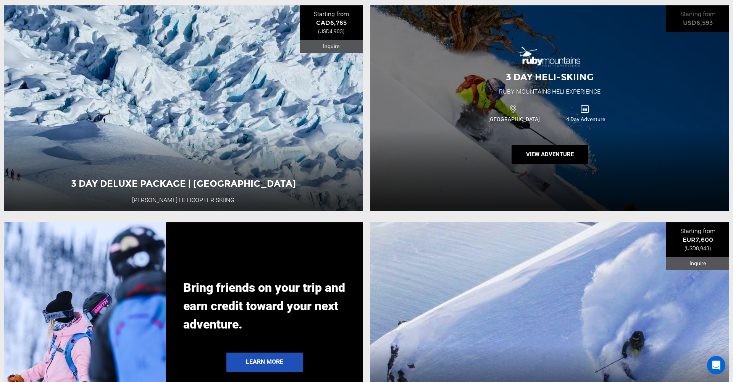
scroll to position [1704, 0]
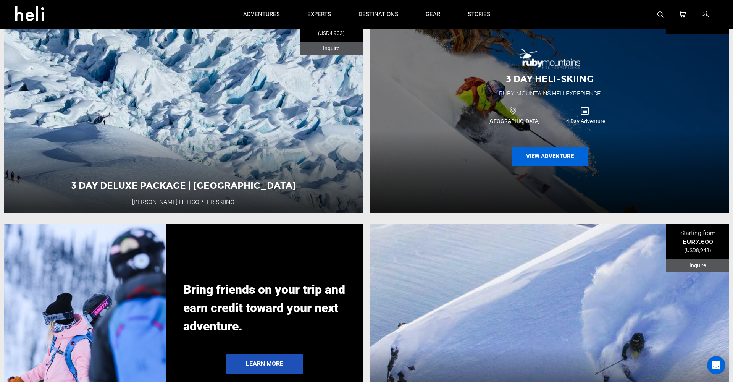
click at [553, 157] on button "View Adventure" at bounding box center [549, 156] width 76 height 19
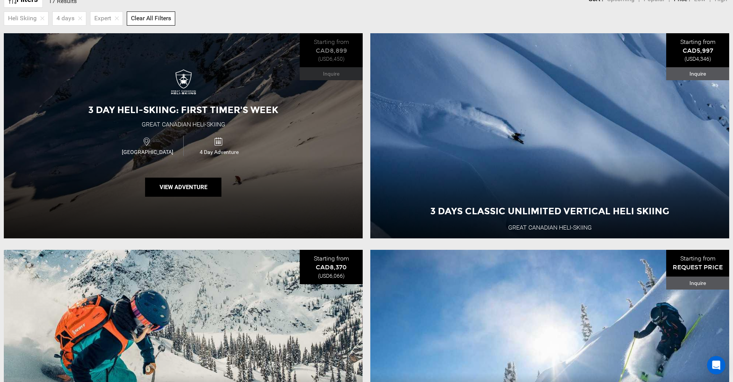
scroll to position [381, 0]
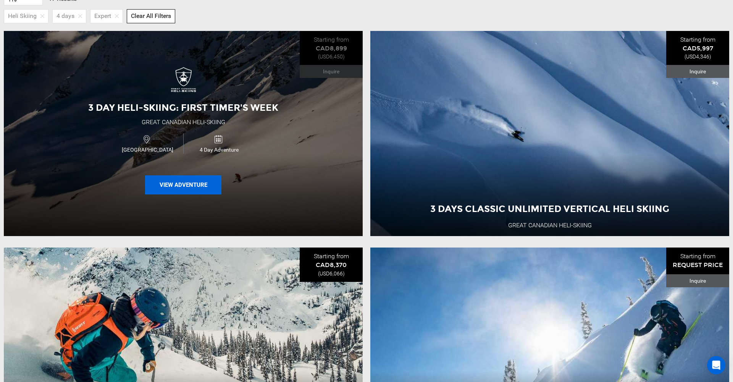
click at [206, 183] on button "View Adventure" at bounding box center [183, 184] width 76 height 19
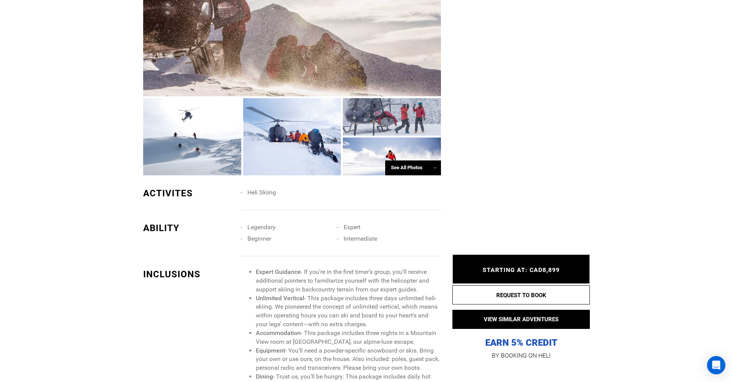
scroll to position [663, 0]
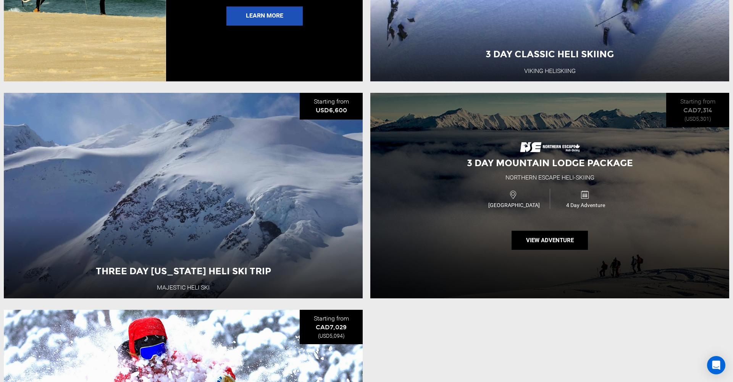
scroll to position [2052, 0]
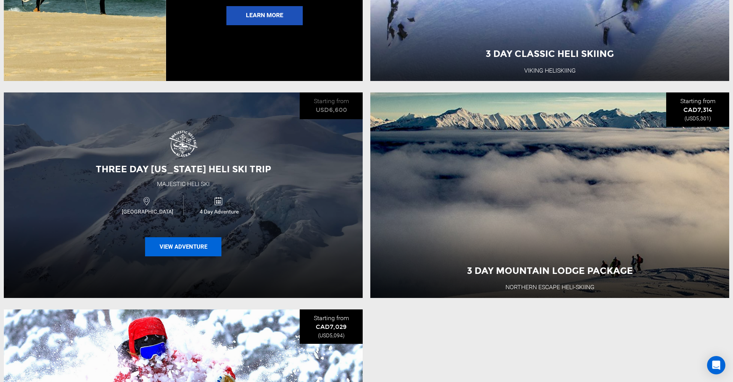
click at [199, 245] on button "View Adventure" at bounding box center [183, 246] width 76 height 19
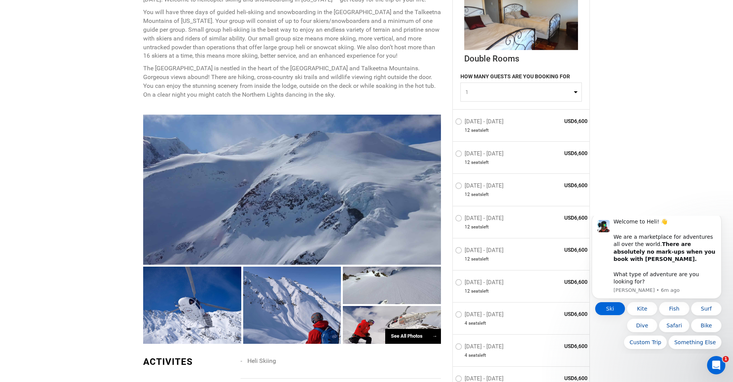
click at [608, 310] on button "Ski" at bounding box center [609, 308] width 31 height 14
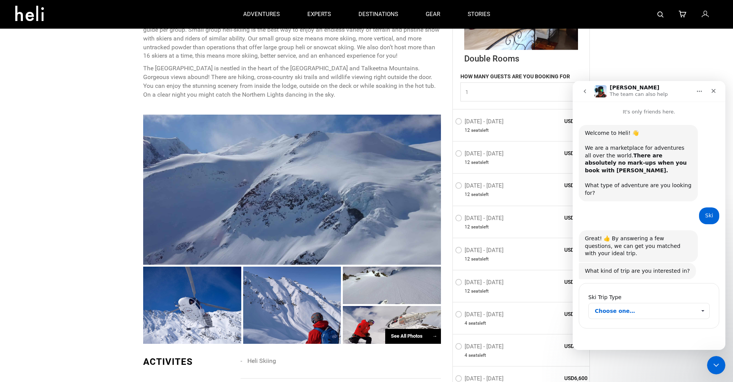
click at [638, 303] on span "Choose one…" at bounding box center [644, 310] width 101 height 15
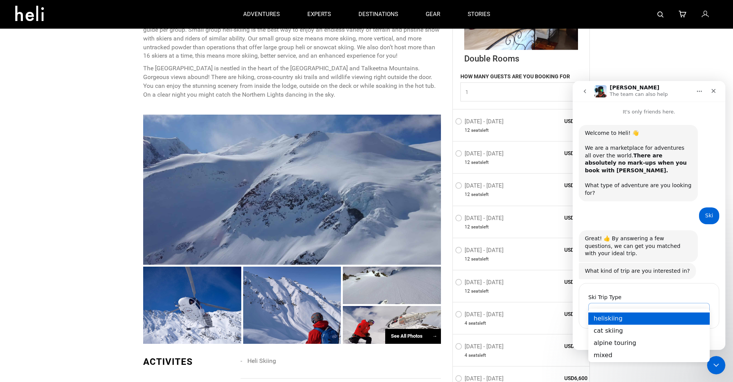
click at [622, 316] on div "heliskiing" at bounding box center [648, 318] width 121 height 12
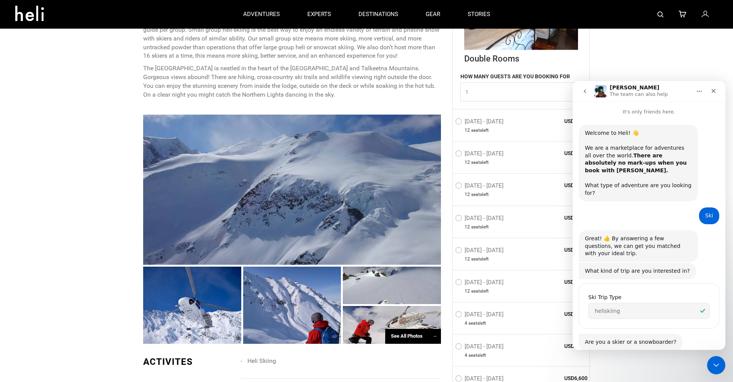
scroll to position [13, 0]
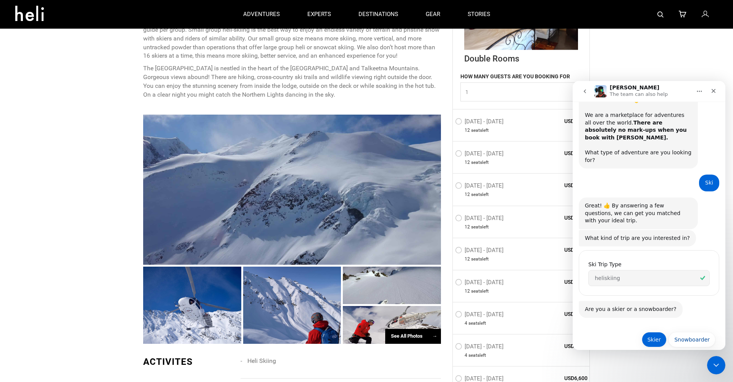
click at [656, 332] on button "Skier" at bounding box center [653, 339] width 25 height 15
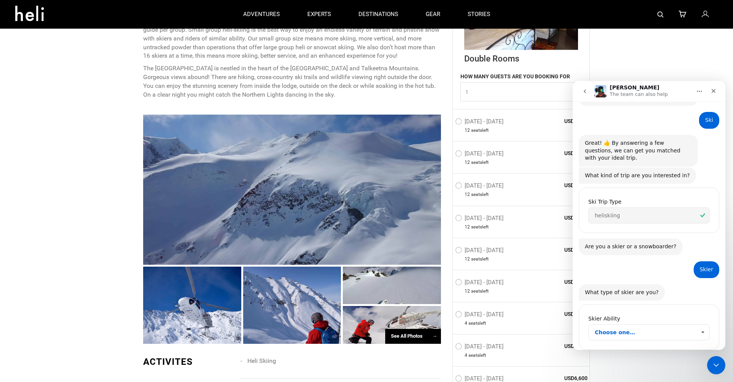
scroll to position [105, 0]
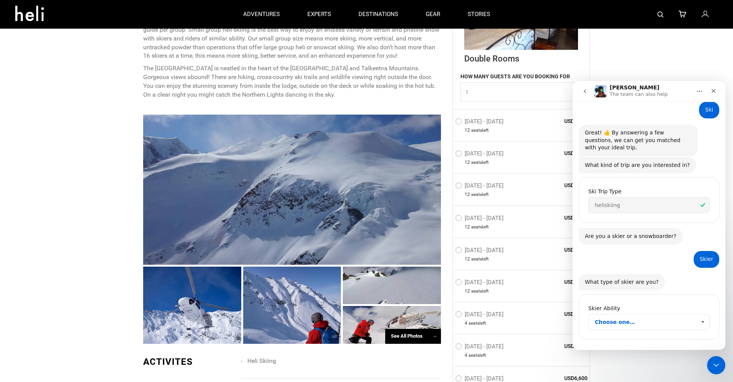
click at [646, 314] on span "Choose one…" at bounding box center [644, 321] width 101 height 15
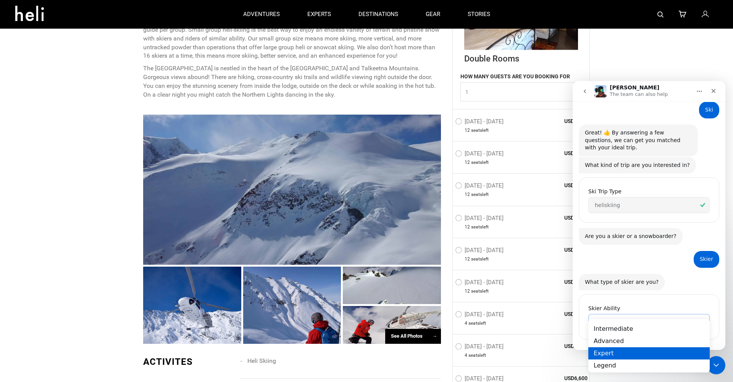
click at [631, 349] on div "Expert" at bounding box center [648, 353] width 121 height 12
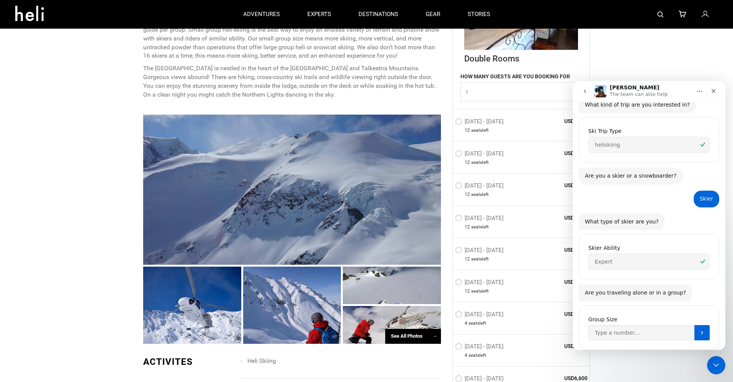
scroll to position [175, 0]
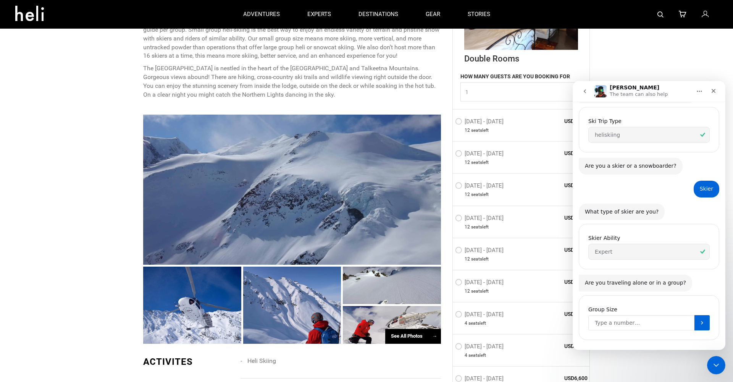
click at [661, 315] on input "Group Size" at bounding box center [641, 322] width 106 height 15
type input "2"
click at [702, 319] on icon "Submit" at bounding box center [702, 322] width 6 height 6
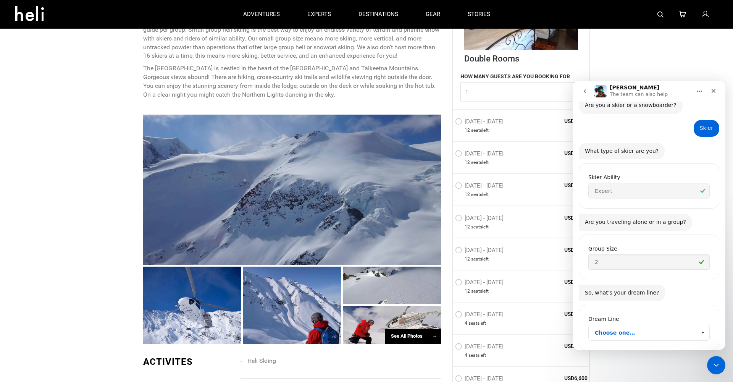
scroll to position [246, 0]
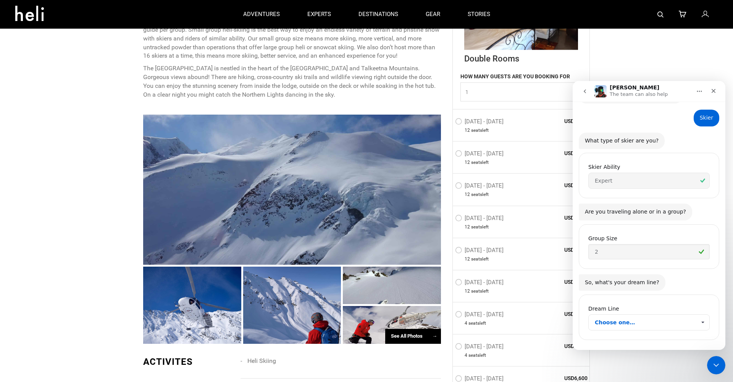
click at [655, 314] on span "Choose one…" at bounding box center [644, 321] width 101 height 15
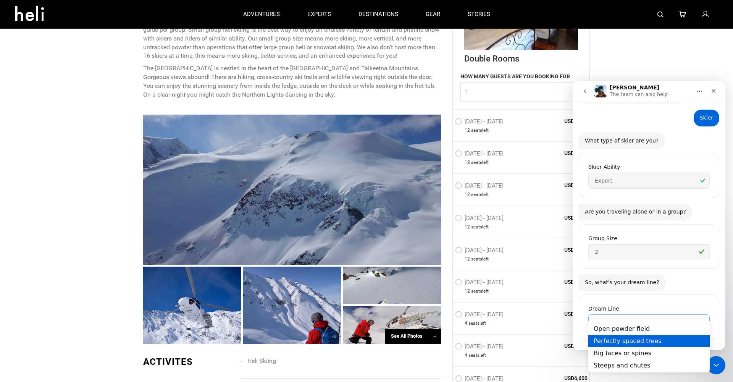
click at [672, 340] on div "Perfectly spaced trees" at bounding box center [648, 341] width 121 height 12
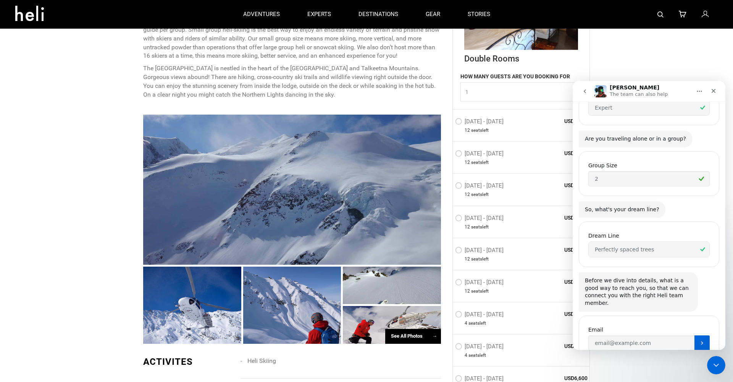
scroll to position [330, 0]
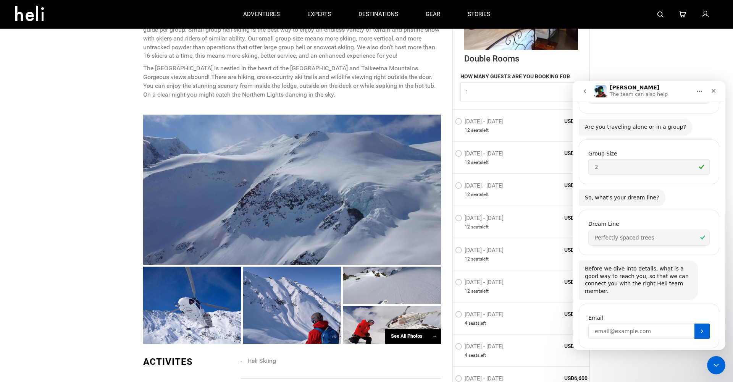
click at [596, 323] on input "Enter your email" at bounding box center [641, 330] width 106 height 15
type input "lau_vlad@yahoo.com"
click at [702, 328] on icon "Submit" at bounding box center [702, 331] width 6 height 6
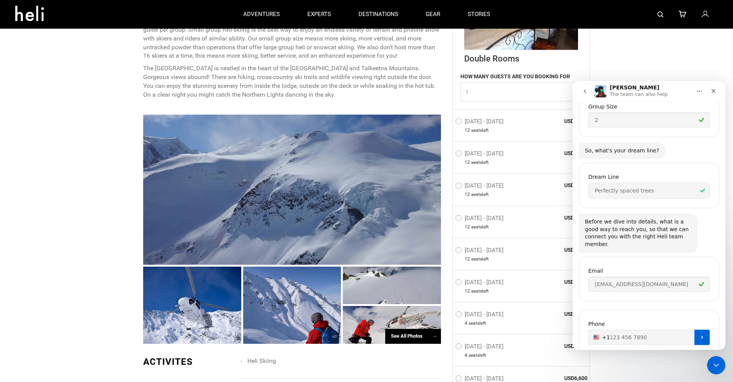
scroll to position [383, 0]
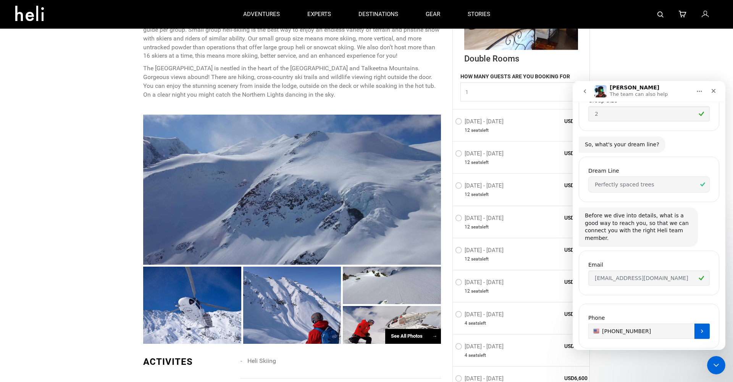
type input "+1 7732599802"
click at [701, 328] on icon "Submit" at bounding box center [702, 331] width 6 height 6
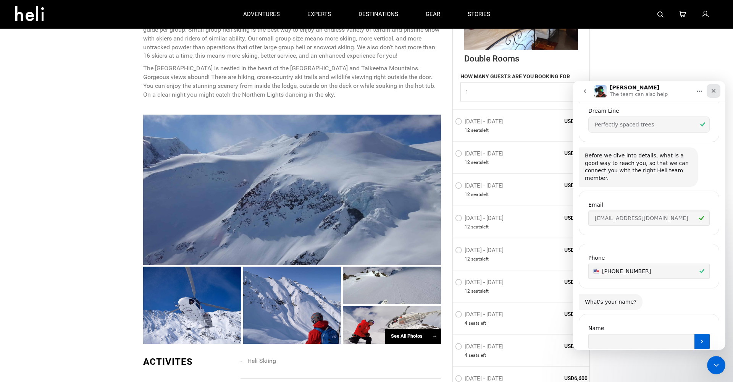
scroll to position [454, 0]
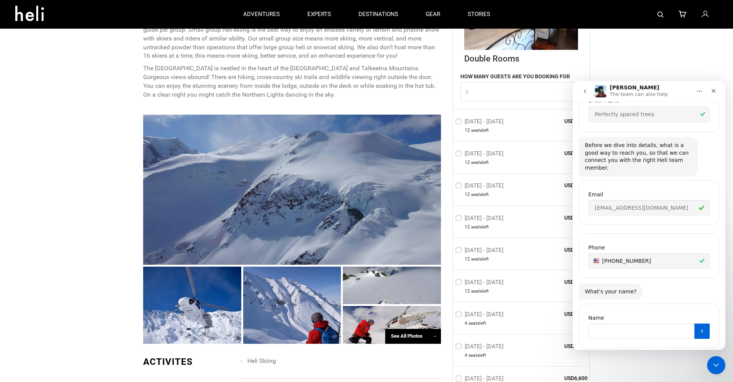
click at [652, 323] on input "Name" at bounding box center [641, 330] width 106 height 15
type input "Lau Vlad"
click at [701, 328] on icon "Submit" at bounding box center [702, 331] width 6 height 6
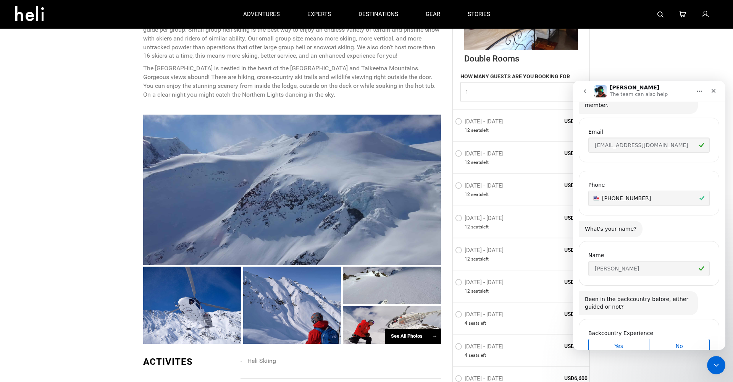
scroll to position [534, 0]
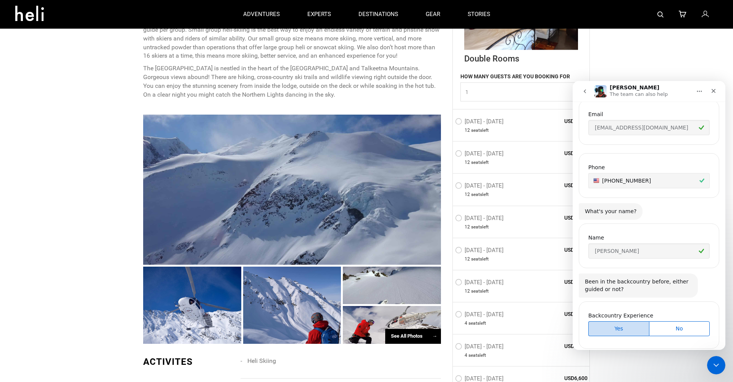
click at [609, 324] on span "Yes" at bounding box center [618, 328] width 59 height 8
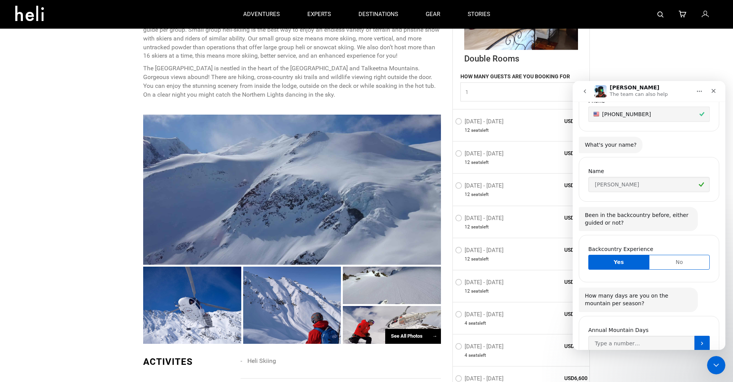
scroll to position [611, 0]
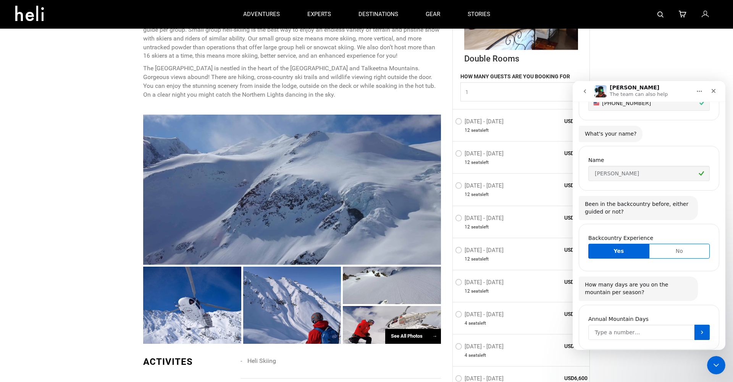
click at [656, 324] on input "Annual Mountain Days" at bounding box center [641, 331] width 106 height 15
type input "20"
click at [702, 329] on icon "Submit" at bounding box center [702, 332] width 6 height 6
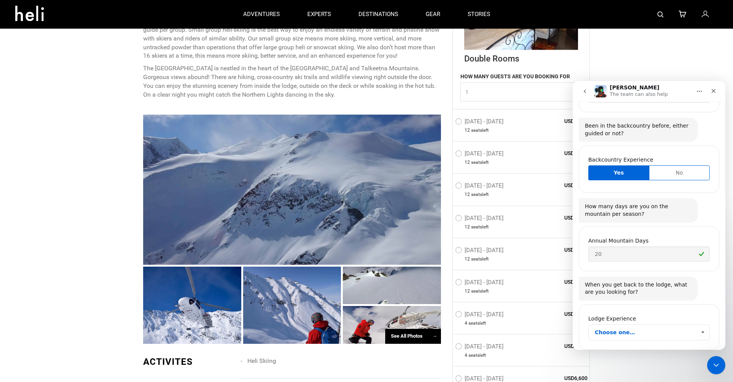
click at [679, 324] on span "Choose one…" at bounding box center [644, 331] width 101 height 15
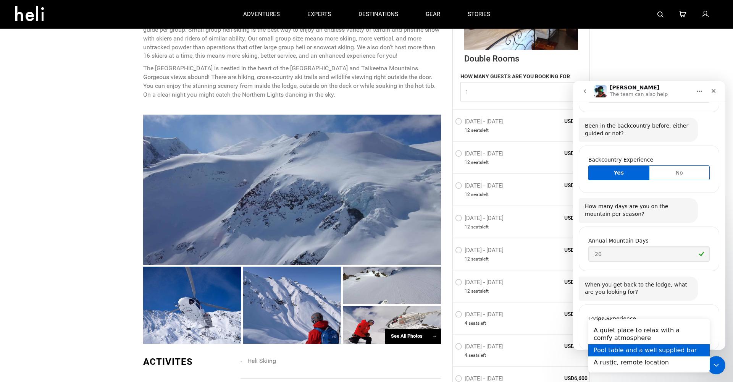
scroll to position [18, 0]
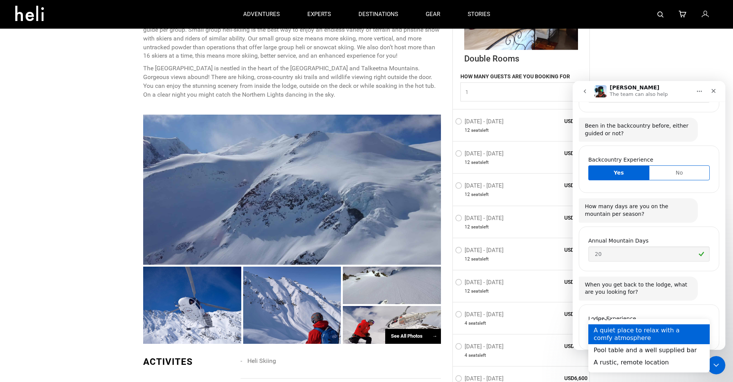
click at [673, 338] on div "A quiet place to relax with a comfy atmosphere" at bounding box center [648, 334] width 121 height 20
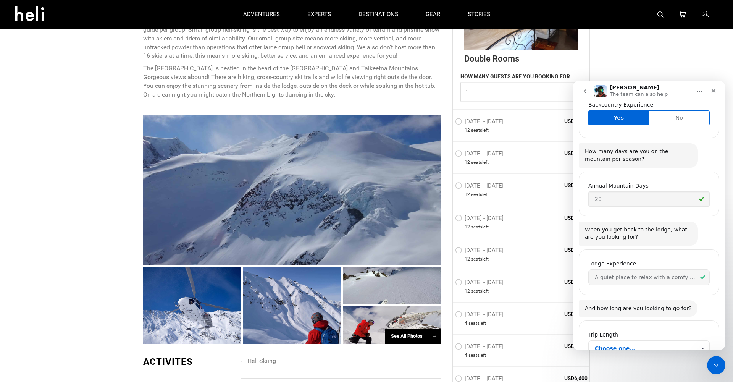
scroll to position [760, 0]
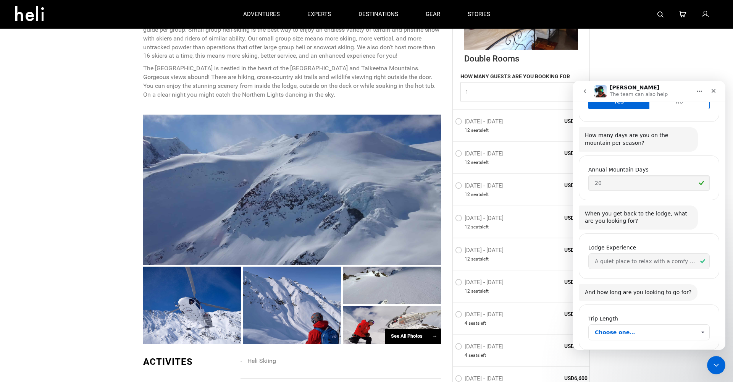
click at [670, 324] on span "Choose one…" at bounding box center [644, 331] width 101 height 15
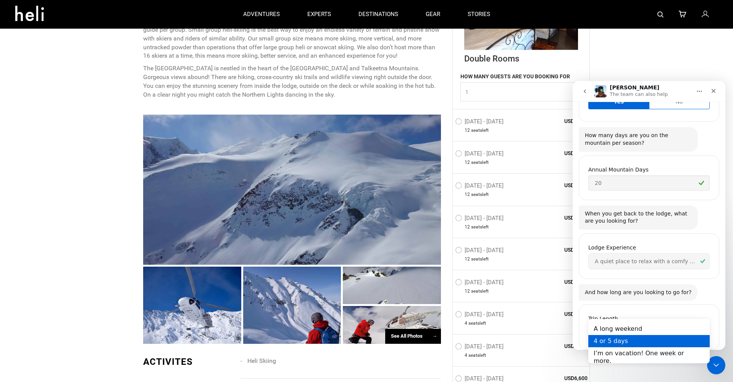
click at [655, 341] on div "4 or 5 days" at bounding box center [648, 341] width 121 height 12
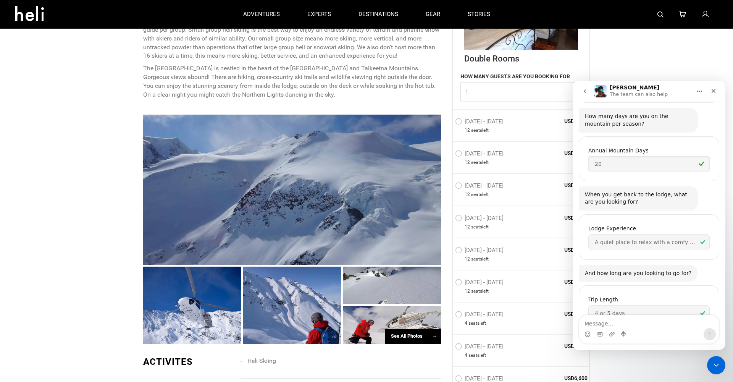
scroll to position [827, 0]
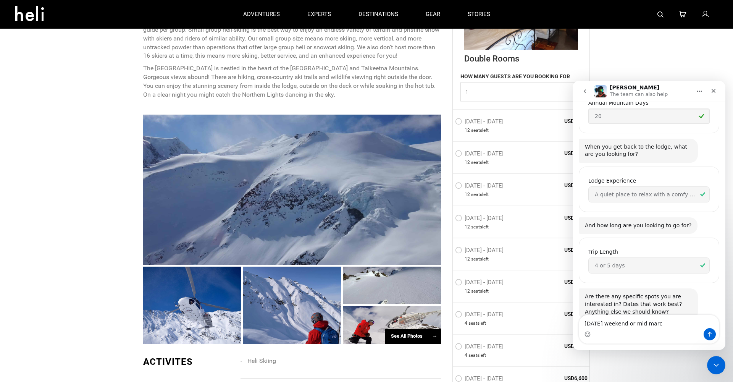
type textarea "President's day weekend or mid march"
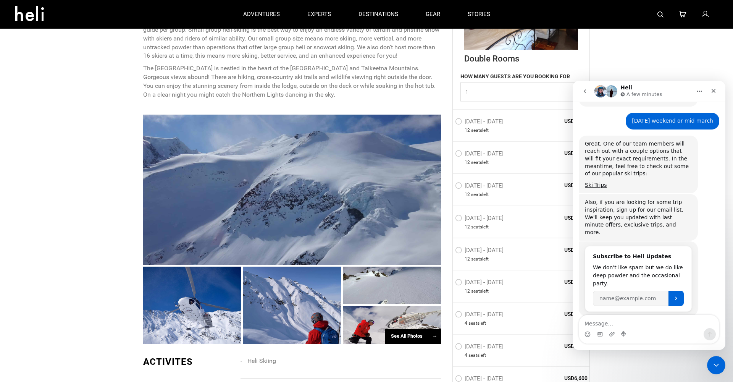
scroll to position [1048, 0]
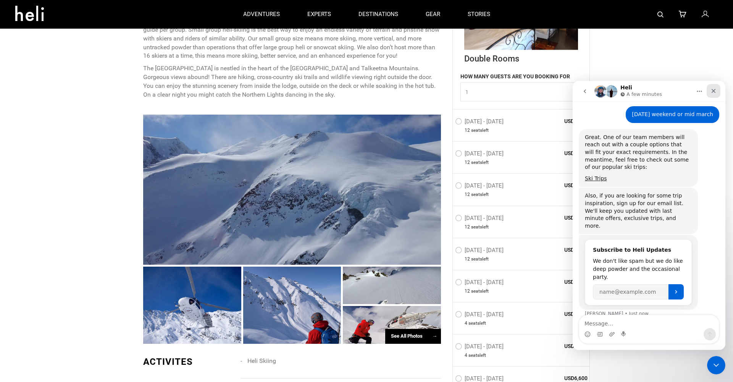
click at [713, 89] on icon "Close" at bounding box center [713, 91] width 6 height 6
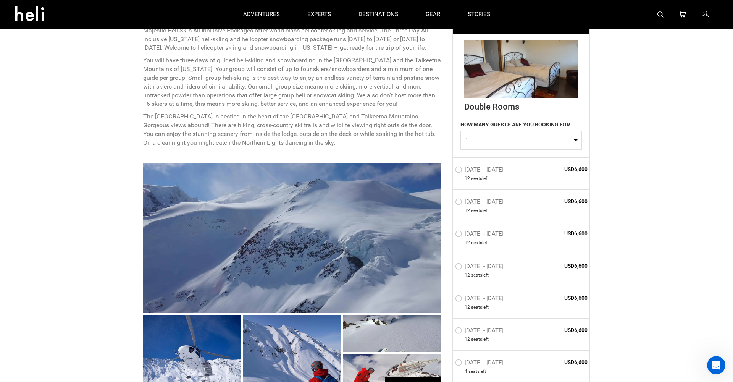
scroll to position [0, 0]
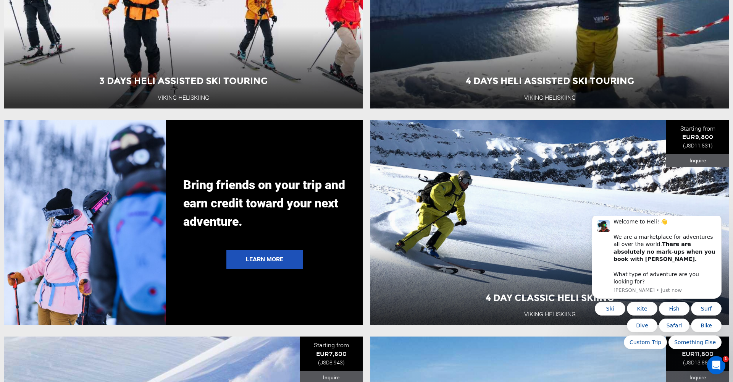
scroll to position [1524, 0]
